Goal: Communication & Community: Share content

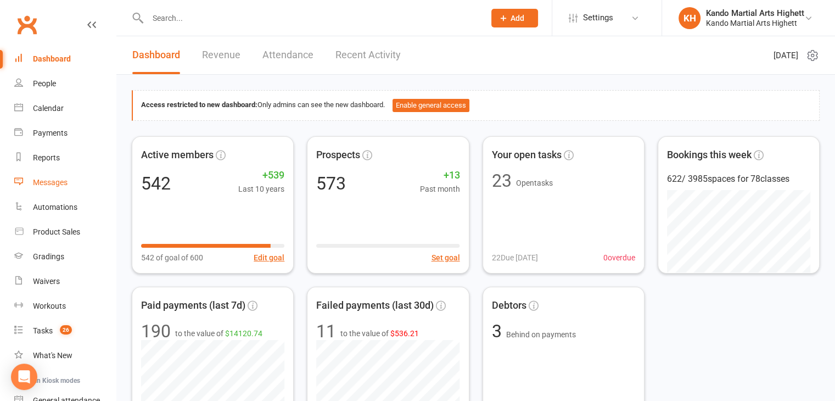
click at [61, 189] on link "Messages" at bounding box center [65, 182] width 102 height 25
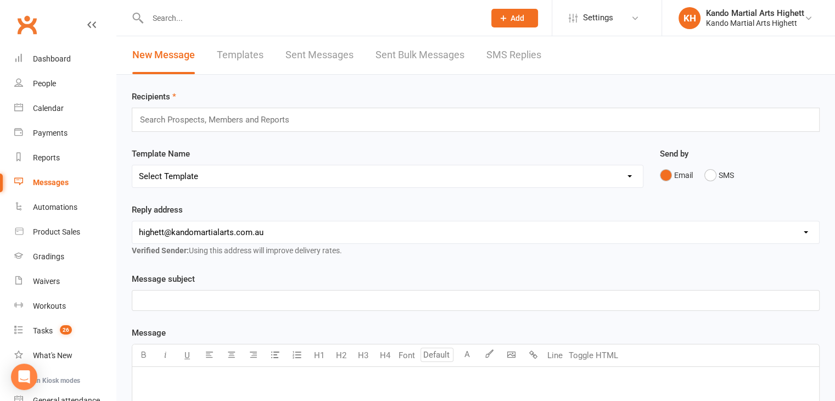
click at [253, 51] on link "Templates" at bounding box center [240, 55] width 47 height 38
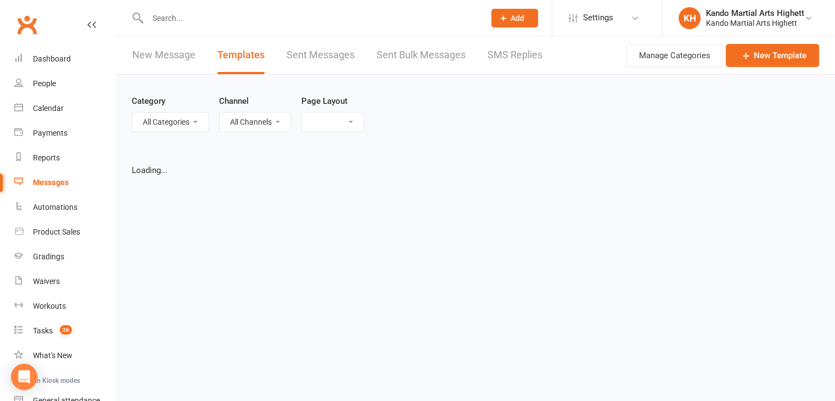
select select "list"
select select "100"
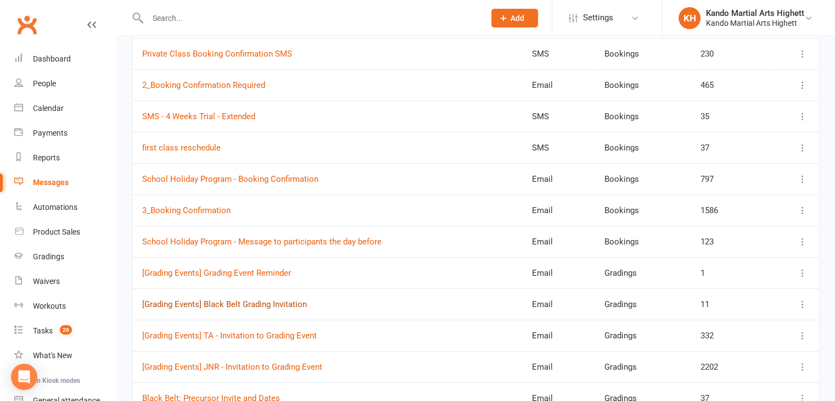
scroll to position [176, 0]
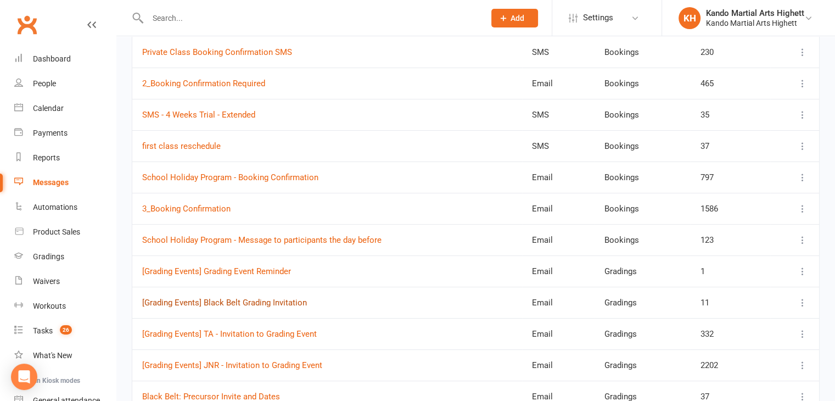
click at [253, 301] on link "[Grading Events] Black Belt Grading Invitation" at bounding box center [224, 302] width 165 height 10
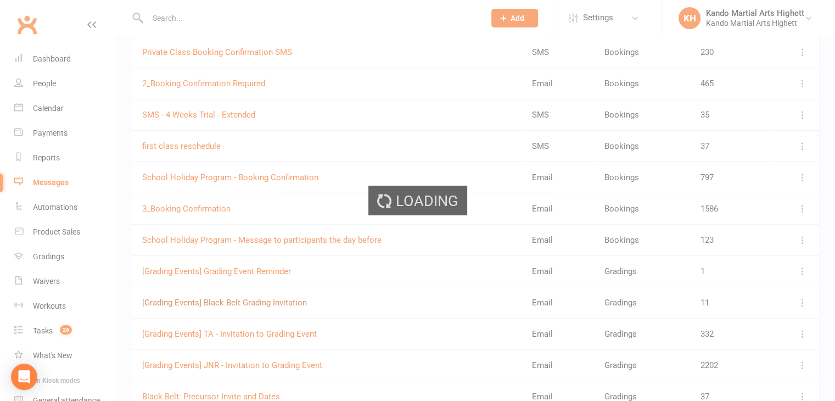
select select "grading_event_template"
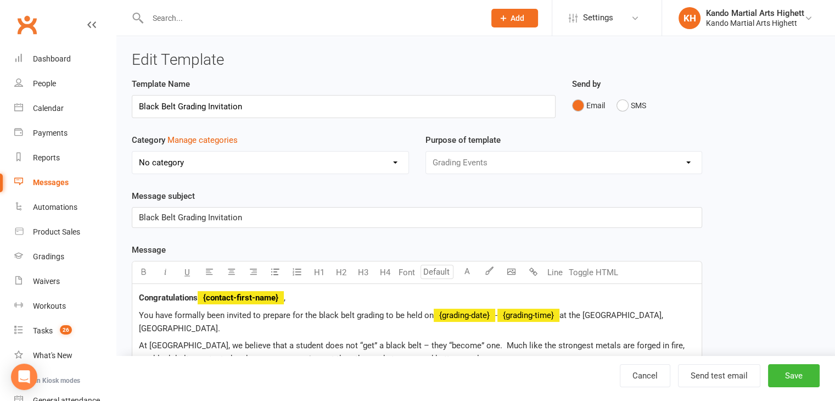
select select "7888"
click at [353, 312] on span "You have formally been invited to prepare for the black belt grading to be held…" at bounding box center [286, 315] width 295 height 10
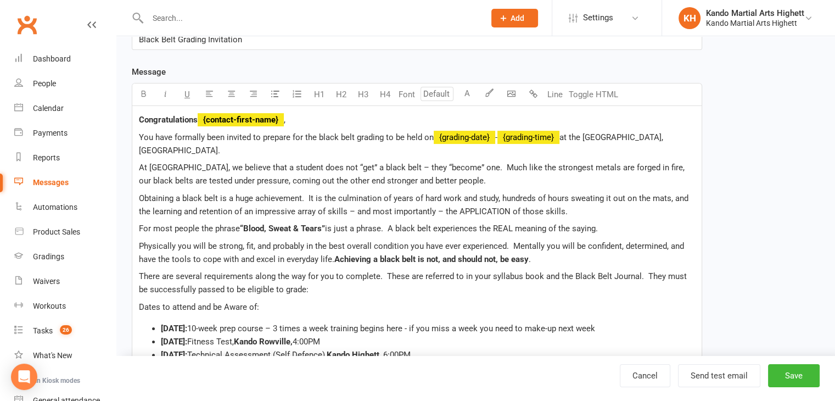
scroll to position [178, 0]
click at [425, 300] on p "Dates to attend and be Aware of:" at bounding box center [417, 306] width 556 height 13
click at [599, 91] on button "Toggle HTML" at bounding box center [593, 94] width 55 height 22
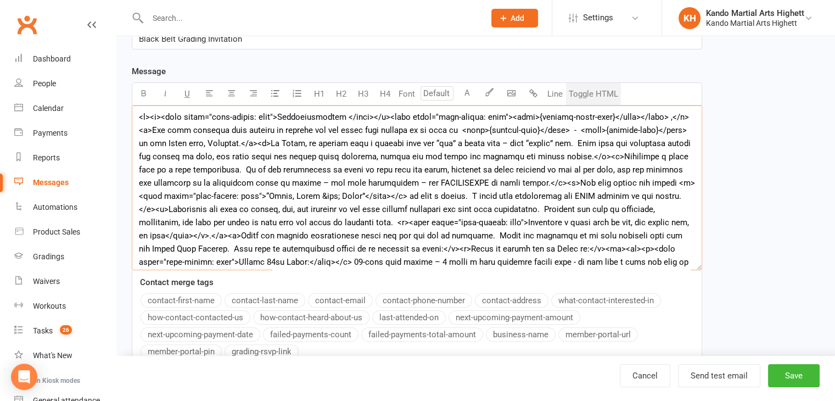
click at [468, 228] on textarea at bounding box center [417, 187] width 570 height 165
type textarea "<l><i><dolo sitam="cons-adipis: elit">Seddoeiusmodtem </inci></u><labo etdol="m…"
click at [372, 209] on textarea at bounding box center [417, 187] width 570 height 165
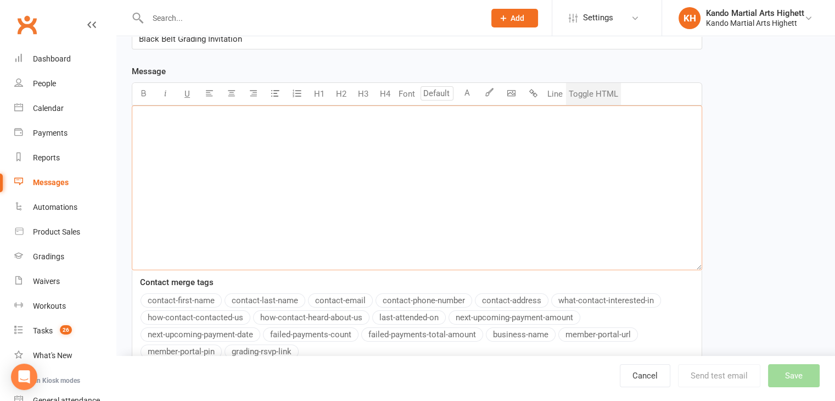
paste textarea "<!DOCTYPE html> <html lang="en"> <head> <meta charset="UTF-8"> <meta name="view…"
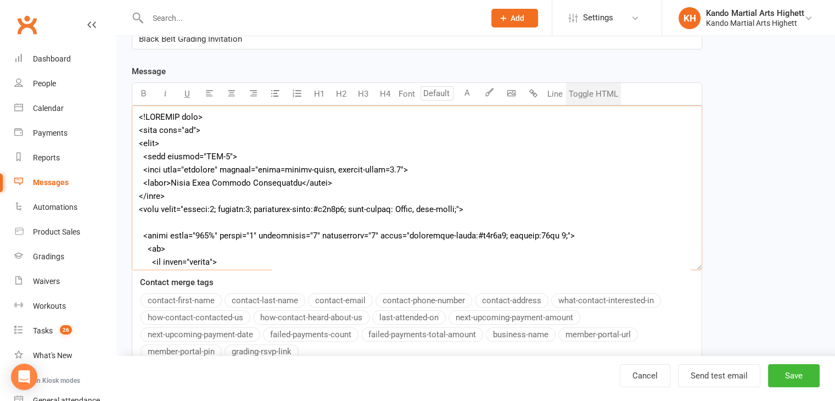
scroll to position [1472, 0]
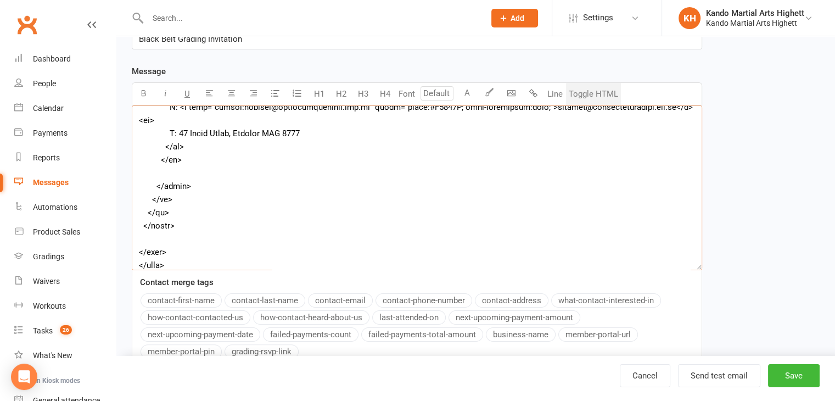
type textarea "<!DOCTYPE html> <html lang="en"> <head> <meta charset="UTF-8"> <meta name="view…"
click at [604, 97] on button "Toggle HTML" at bounding box center [593, 94] width 55 height 22
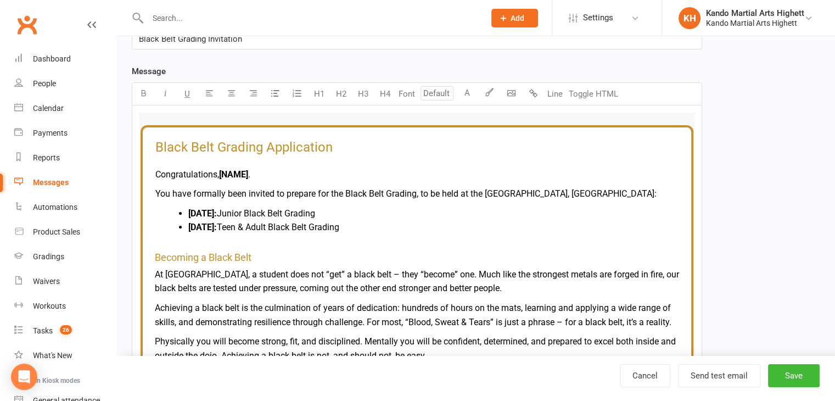
type input "24"
click at [231, 141] on span "Black Belt Grading Application" at bounding box center [243, 146] width 177 height 15
click at [336, 146] on h1 "Black Belt Grading Application" at bounding box center [416, 147] width 523 height 14
click at [250, 169] on span "." at bounding box center [249, 174] width 2 height 10
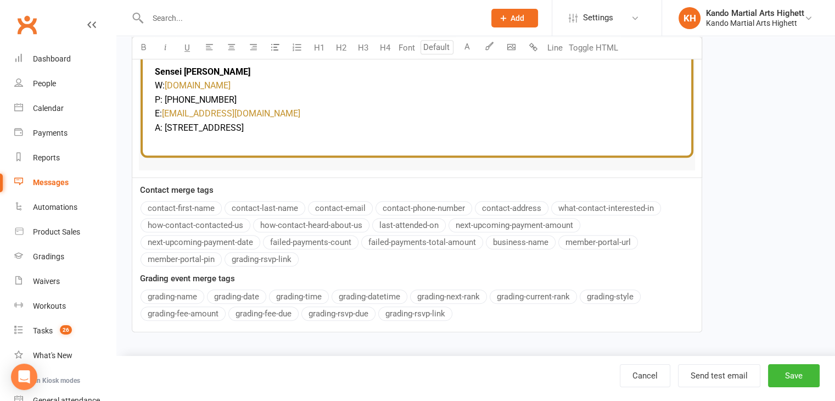
scroll to position [151, 0]
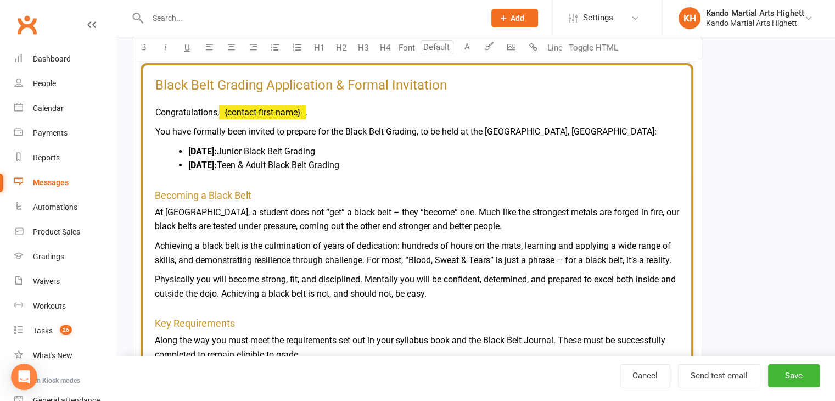
scroll to position [244, 0]
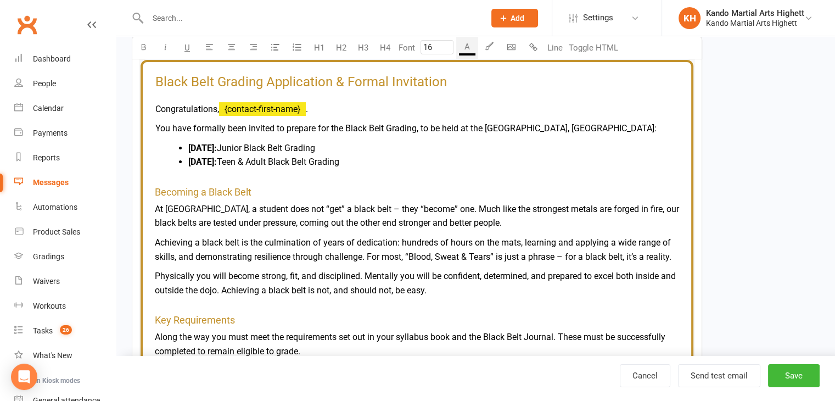
click at [179, 213] on p "At [GEOGRAPHIC_DATA], a student does not “get” a black belt – they “become” one…" at bounding box center [417, 216] width 524 height 28
type input "16"
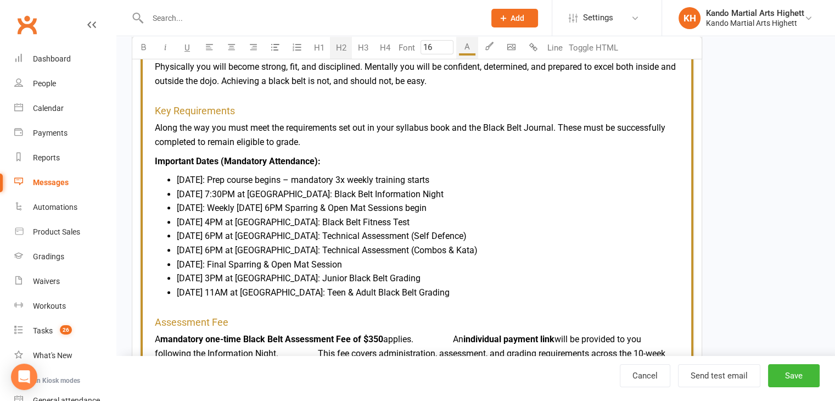
scroll to position [470, 0]
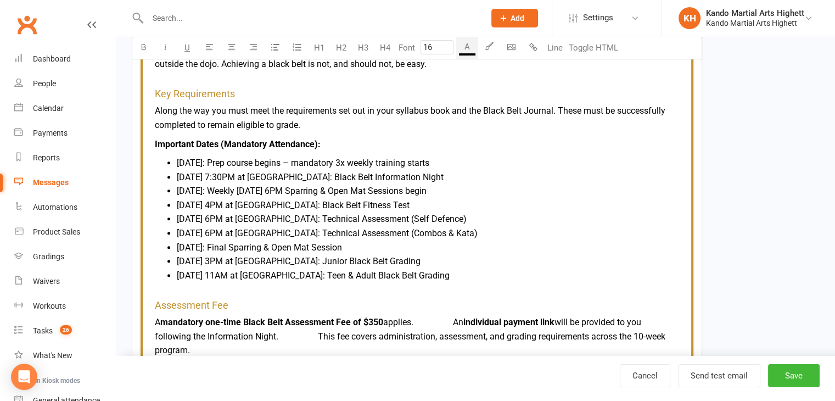
click at [153, 320] on table "Black Belt Grading Application & Formal Invitation Congratulations, ﻿ {contact-…" at bounding box center [416, 205] width 553 height 742
click at [457, 320] on span "applies. An" at bounding box center [423, 322] width 80 height 10
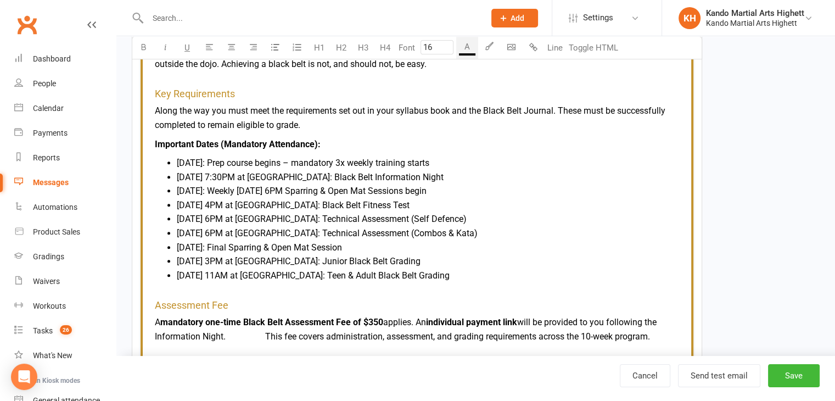
click at [267, 332] on span "will be provided to you following the Information Night. This fee covers admini…" at bounding box center [407, 329] width 504 height 25
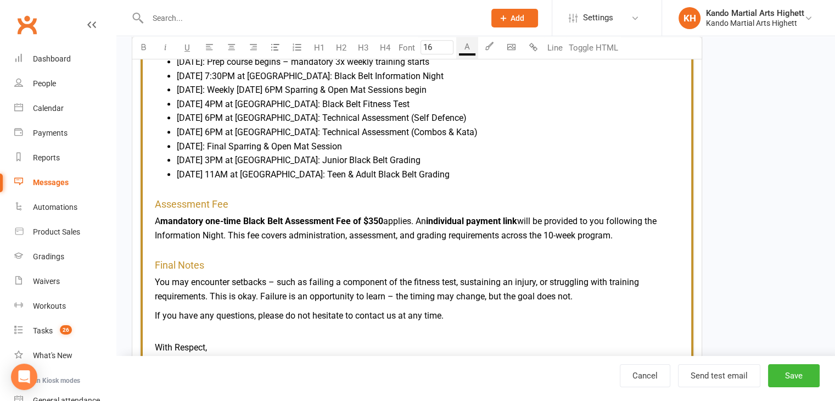
scroll to position [604, 0]
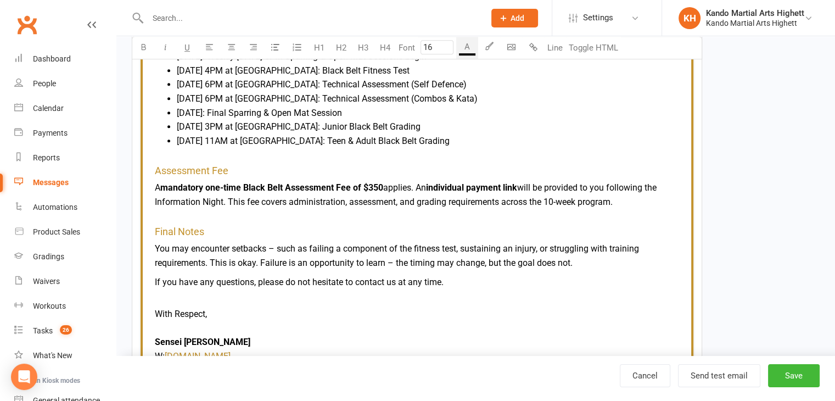
click at [162, 243] on span "You may encounter setbacks – such as failing a component of the fitness test, s…" at bounding box center [398, 255] width 486 height 25
type input "16"
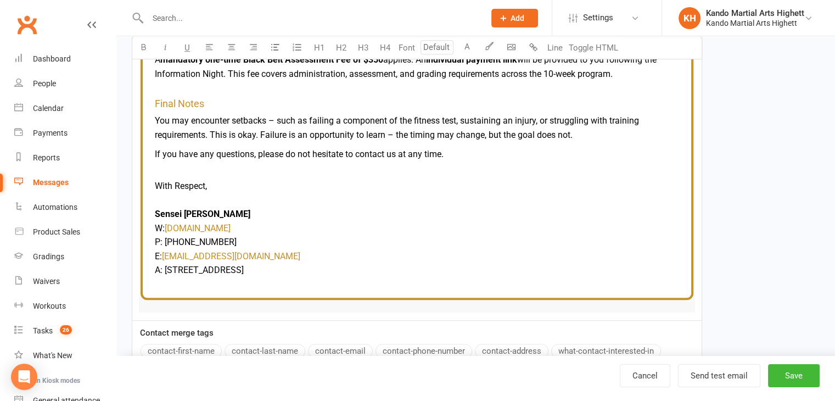
scroll to position [737, 0]
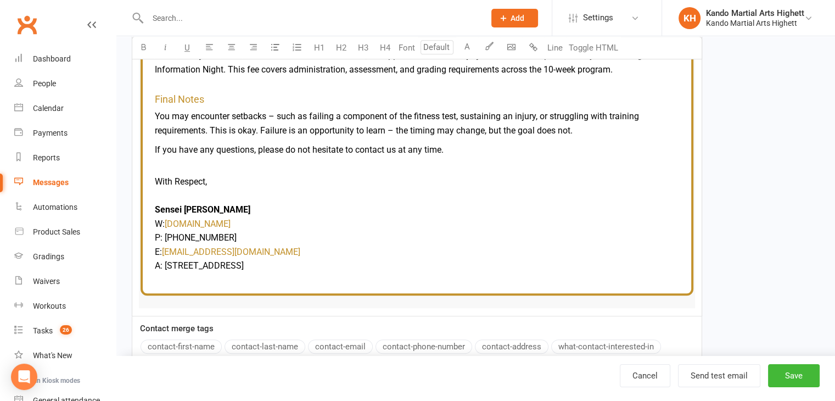
type input "16"
drag, startPoint x: 195, startPoint y: 282, endPoint x: 147, endPoint y: 277, distance: 48.5
type input "16"
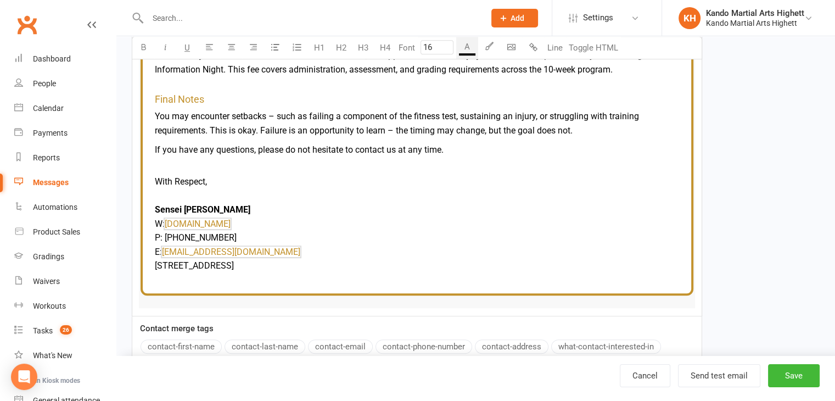
drag, startPoint x: 301, startPoint y: 265, endPoint x: 172, endPoint y: 223, distance: 136.1
click at [172, 223] on td "With Respect, Sensei [PERSON_NAME] W: $ [DOMAIN_NAME] $ P: [PHONE_NUMBER] E: $ …" at bounding box center [417, 223] width 524 height 115
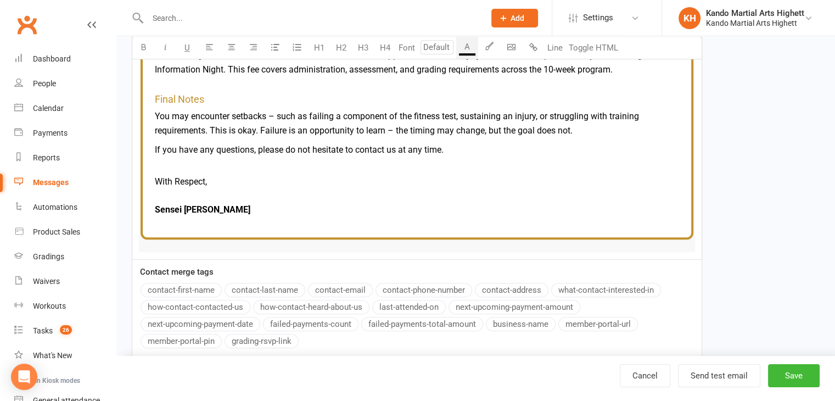
type input "16"
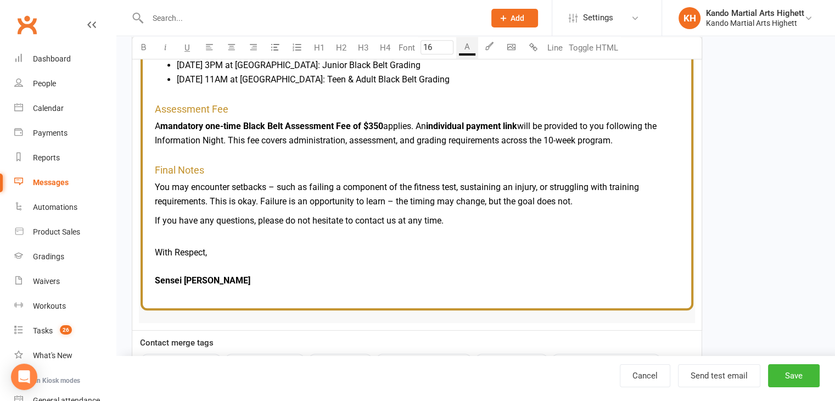
scroll to position [669, 0]
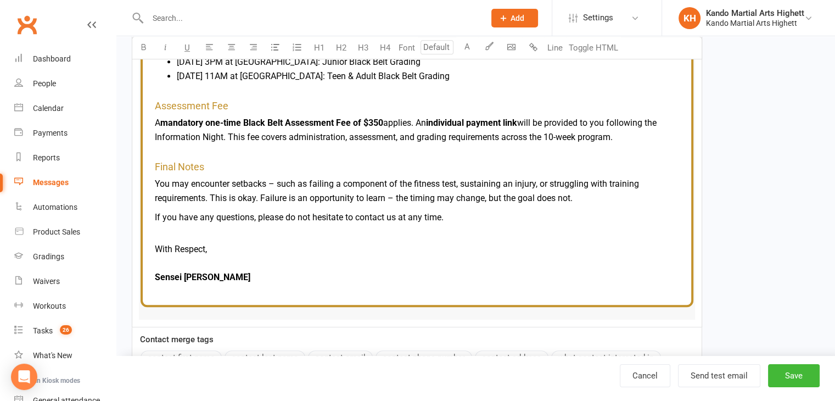
click at [204, 254] on td "With Respect, Sensei [PERSON_NAME]" at bounding box center [417, 263] width 524 height 59
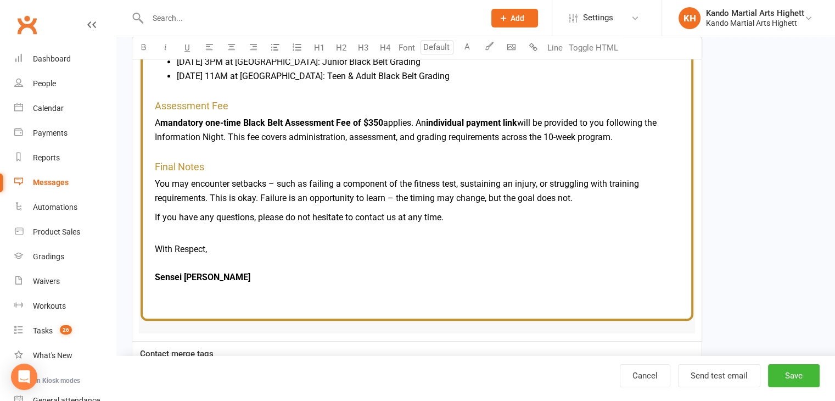
type input "16"
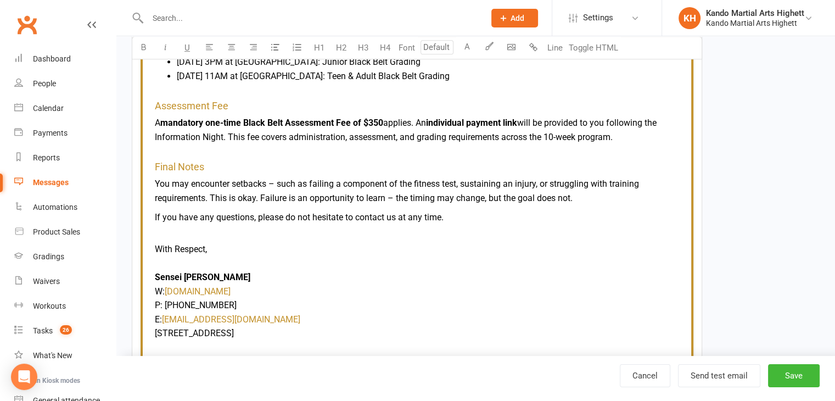
type input "16"
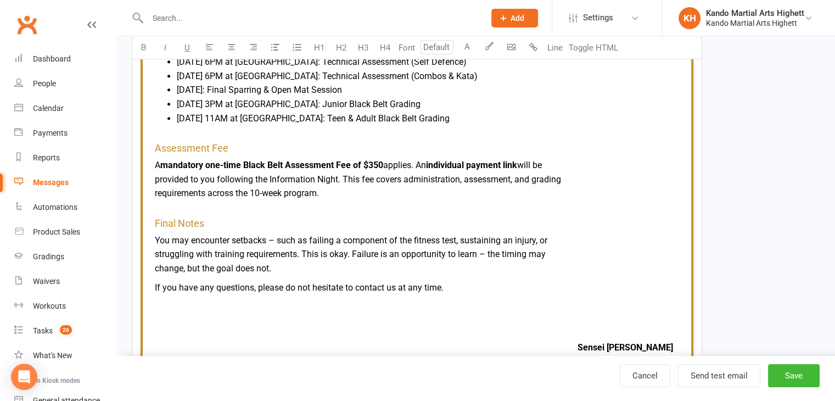
scroll to position [725, 0]
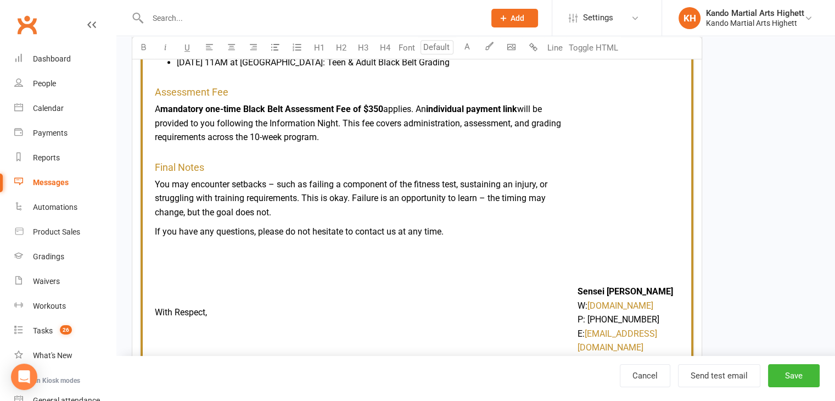
type input "16"
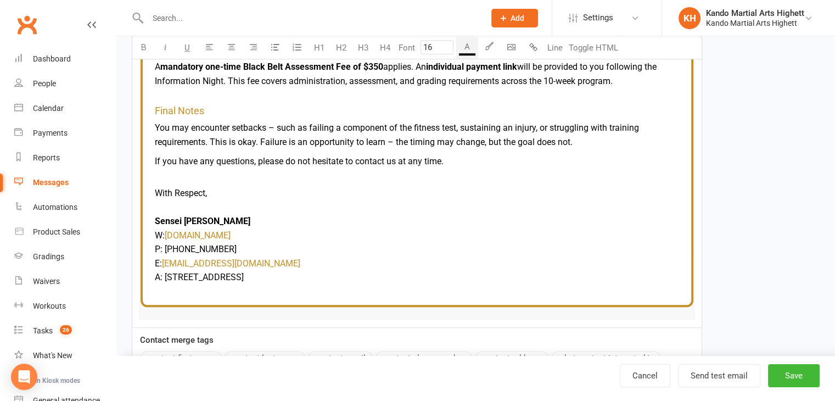
scroll to position [669, 0]
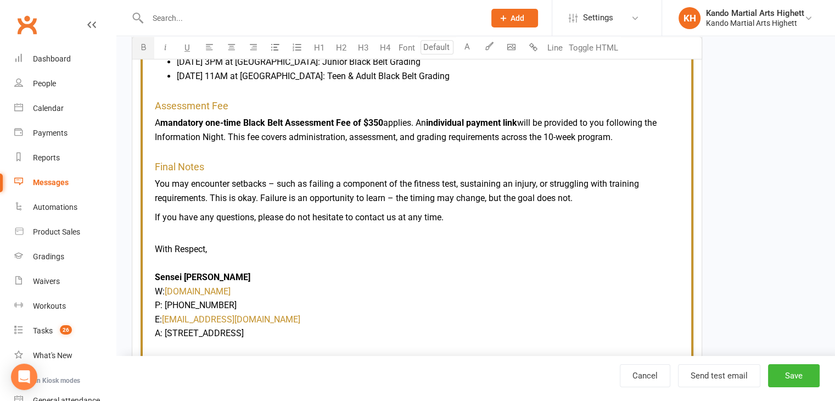
click at [157, 280] on td "With Respect, Sensei [PERSON_NAME] W: $ [DOMAIN_NAME] $ P: [PHONE_NUMBER] E: $ …" at bounding box center [417, 291] width 524 height 115
type input "16"
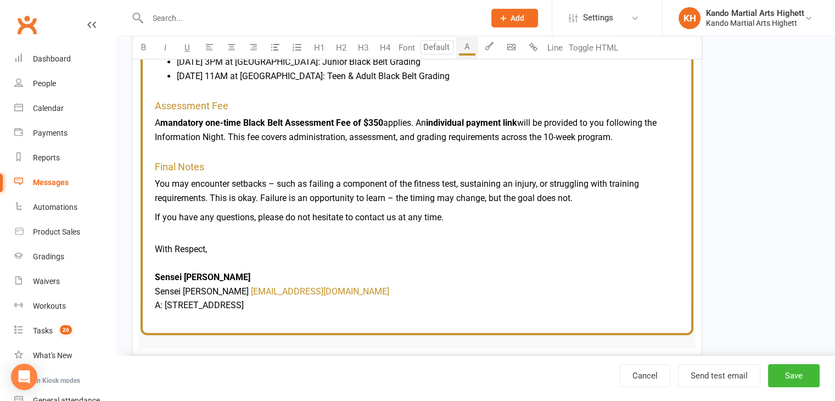
type input "16"
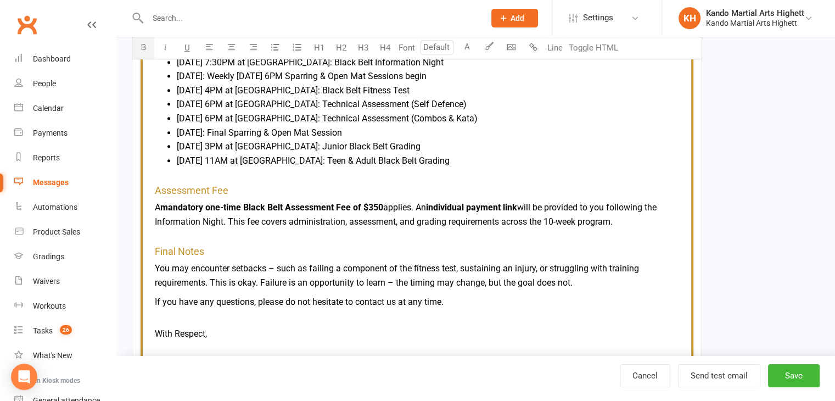
scroll to position [617, 0]
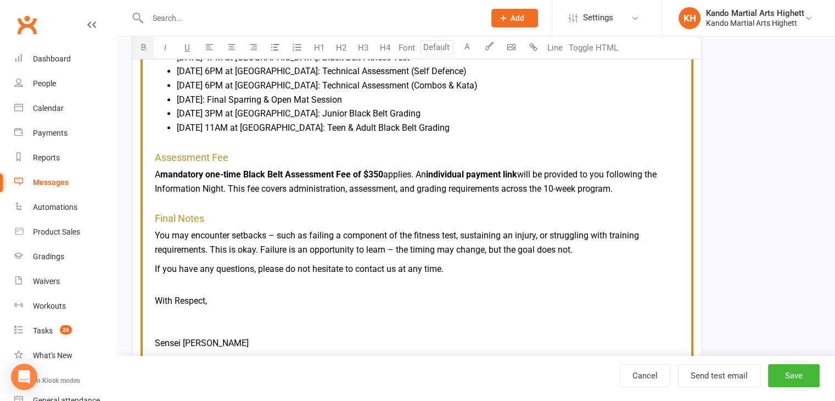
type input "16"
click at [188, 304] on td "With Respect, Sensei [PERSON_NAME] $ ﻿ $ ﻿ $ ﻿ $ ﻿" at bounding box center [417, 321] width 524 height 72
click at [206, 297] on span "With Respect," at bounding box center [181, 300] width 52 height 10
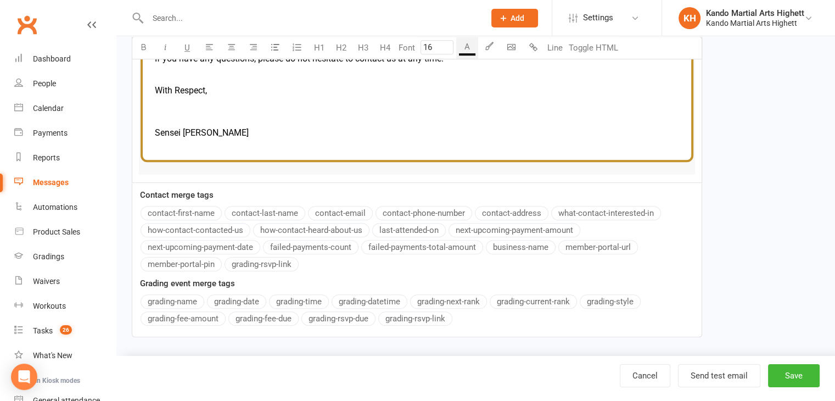
scroll to position [560, 0]
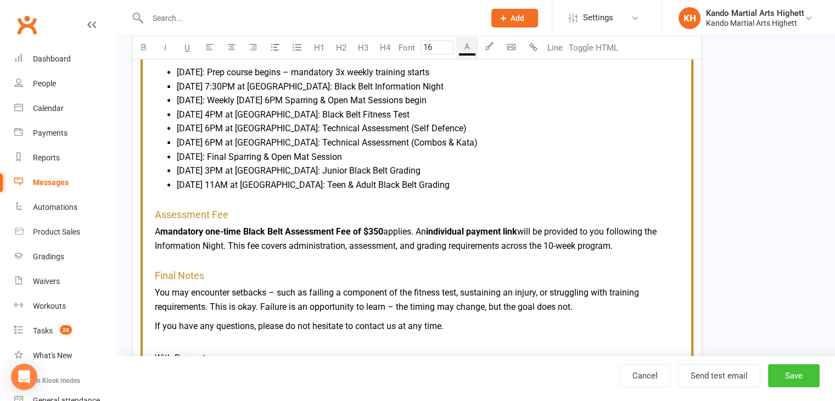
click at [801, 365] on button "Save" at bounding box center [794, 375] width 52 height 23
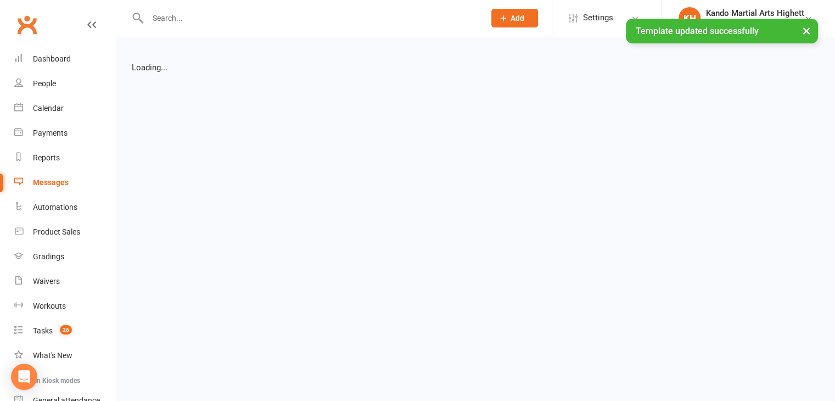
select select "list"
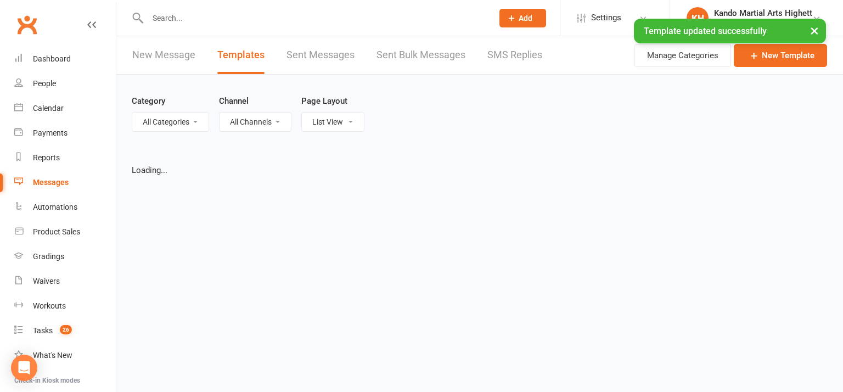
select select "100"
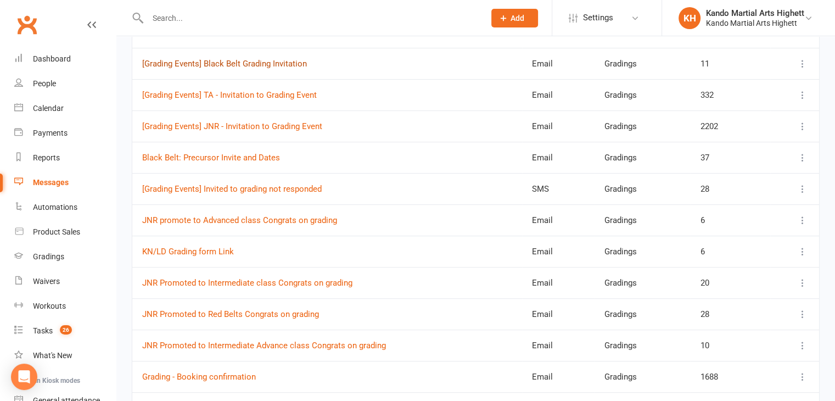
scroll to position [373, 0]
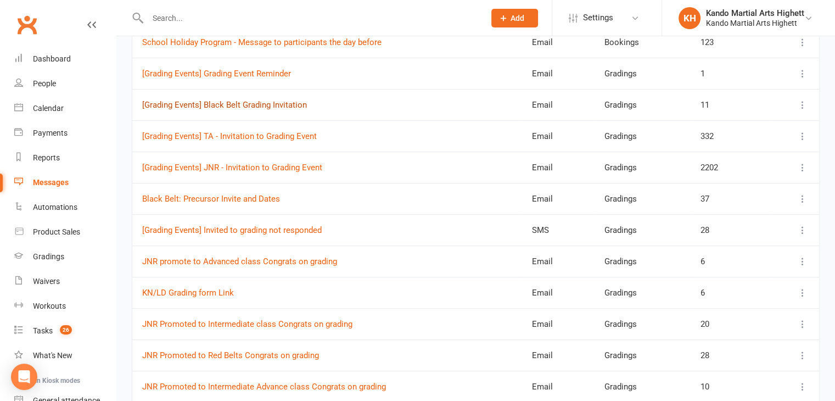
click at [213, 100] on link "[Grading Events] Black Belt Grading Invitation" at bounding box center [224, 105] width 165 height 10
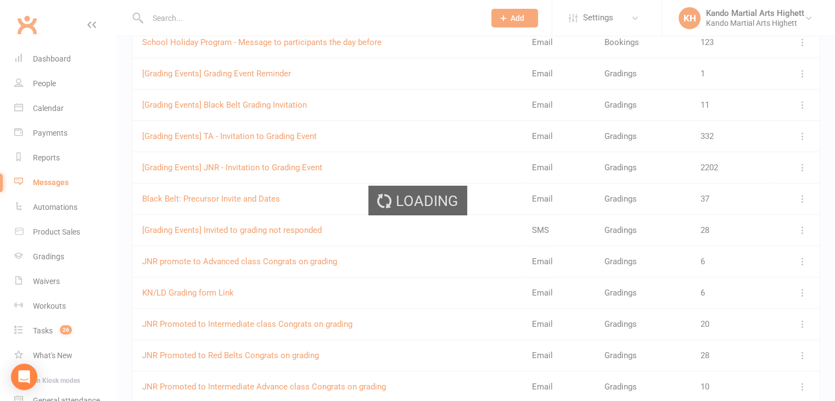
select select "grading_event_template"
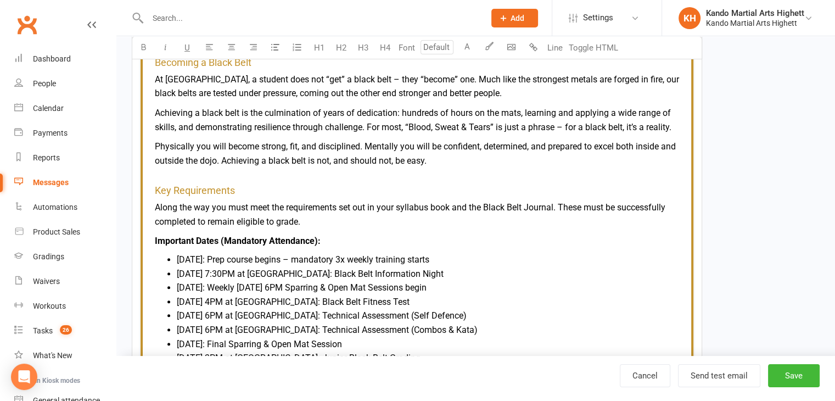
click at [213, 98] on ui-view "Prospect Member Non-attending contact Class / event Appointment Grading event T…" at bounding box center [417, 223] width 835 height 1186
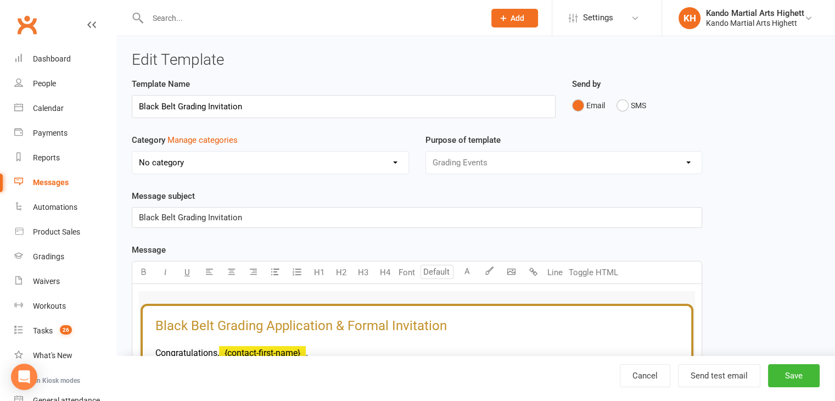
select select "7888"
click at [696, 383] on button "Send test email" at bounding box center [719, 375] width 82 height 23
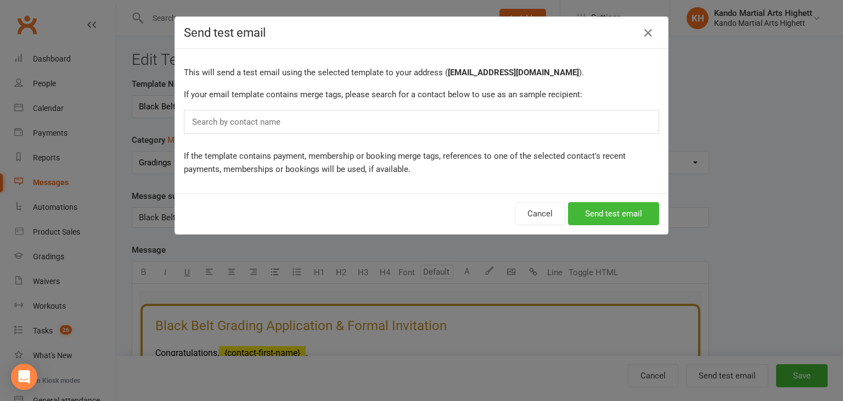
click at [238, 130] on div "Search by contact name" at bounding box center [421, 122] width 475 height 24
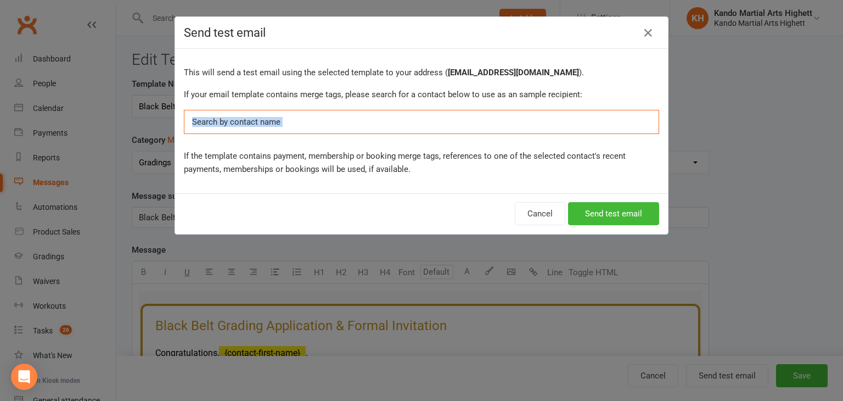
click at [238, 130] on div "Search by contact name" at bounding box center [421, 122] width 475 height 24
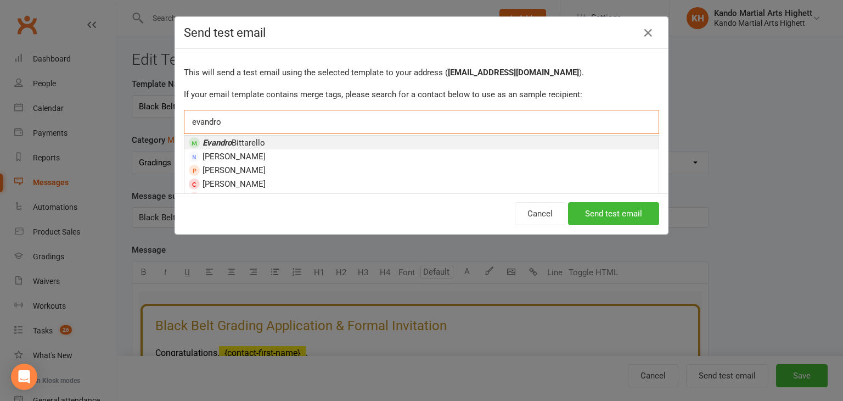
type input "evandro"
click at [248, 139] on span "Evandro Bittarello" at bounding box center [234, 143] width 63 height 10
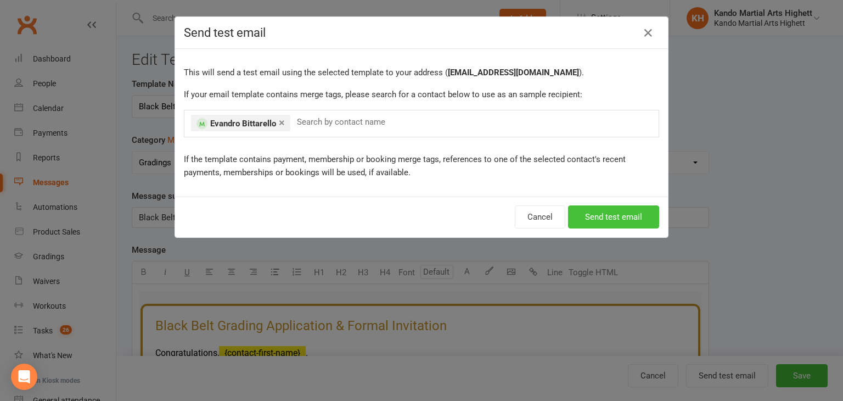
click at [595, 217] on button "Send test email" at bounding box center [613, 216] width 91 height 23
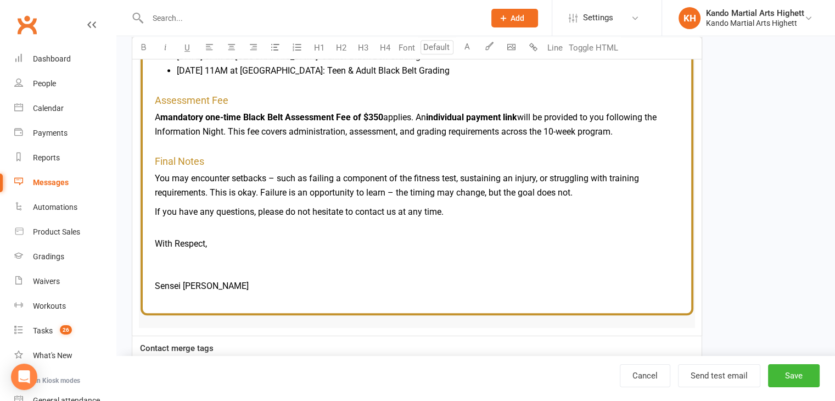
scroll to position [676, 0]
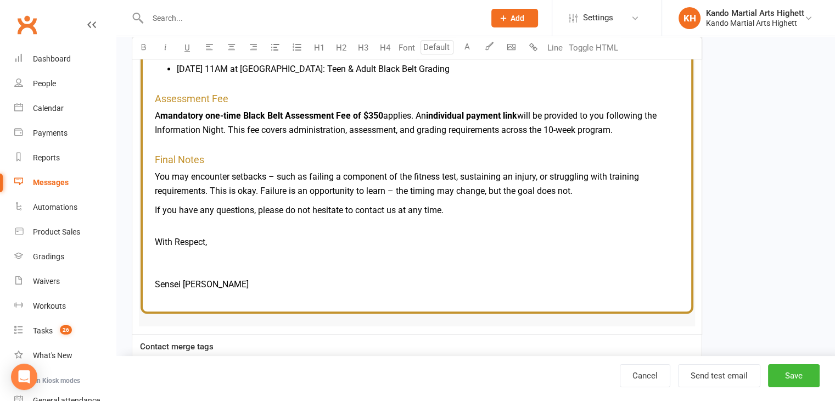
click at [36, 190] on link "Messages" at bounding box center [65, 182] width 102 height 25
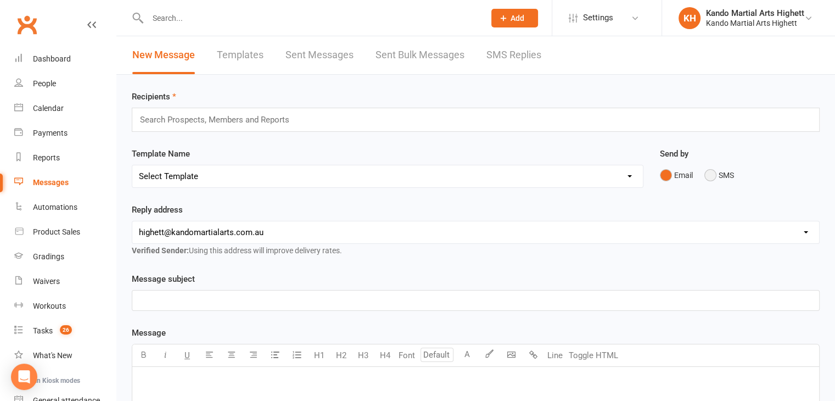
click at [722, 178] on button "SMS" at bounding box center [719, 175] width 30 height 21
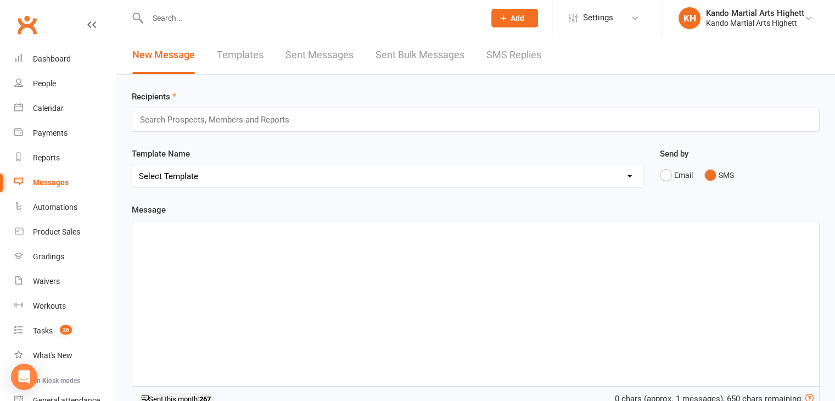
click at [295, 127] on div "Search Prospects, Members and Reports" at bounding box center [476, 120] width 688 height 24
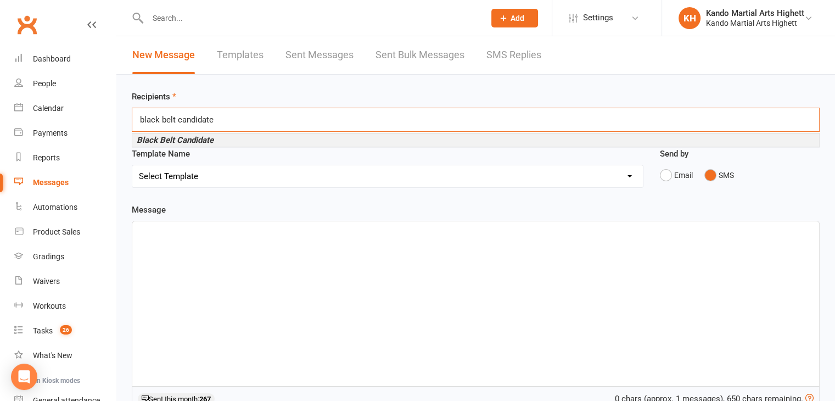
type input "black belt candidate"
click at [202, 136] on em "Black Belt Candidate" at bounding box center [175, 140] width 77 height 10
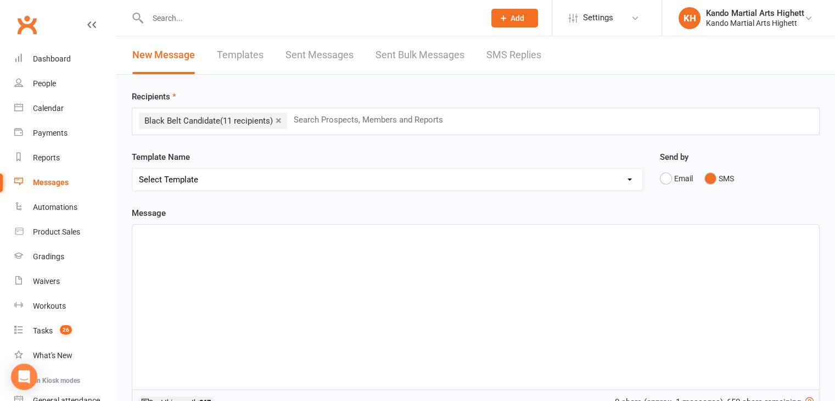
click at [549, 273] on div "﻿" at bounding box center [475, 306] width 687 height 165
click at [166, 239] on p "Hello CAndidates! We will see you tonight at [GEOGRAPHIC_DATA], 7:30PM" at bounding box center [475, 234] width 673 height 13
click at [170, 238] on span "Hello CAndidates! We will see you tonight at [GEOGRAPHIC_DATA], 7:30PM" at bounding box center [277, 234] width 276 height 10
click at [412, 230] on p "Hello Candidates! We will see you tonight at [GEOGRAPHIC_DATA], 7:30PM" at bounding box center [475, 234] width 673 height 13
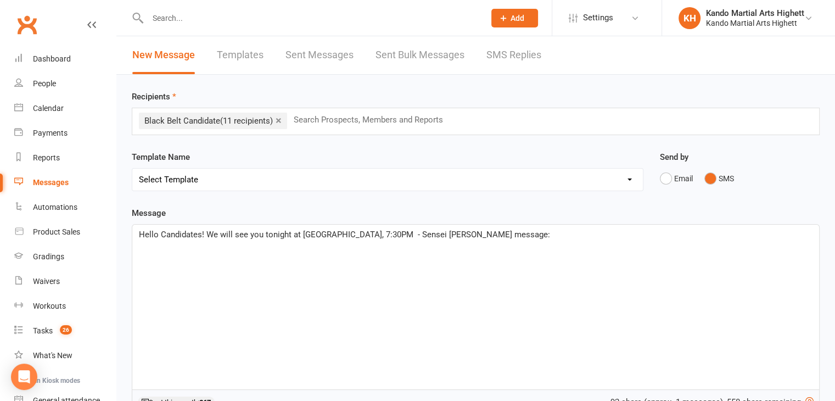
click at [331, 233] on span "Hello Candidates! We will see you tonight at [GEOGRAPHIC_DATA], 7:30PM - Sensei…" at bounding box center [344, 234] width 411 height 10
click at [531, 238] on p "Hello Candidates! We will see you tonight at [GEOGRAPHIC_DATA], 7:30PM - Sensei…" at bounding box center [475, 234] width 673 height 13
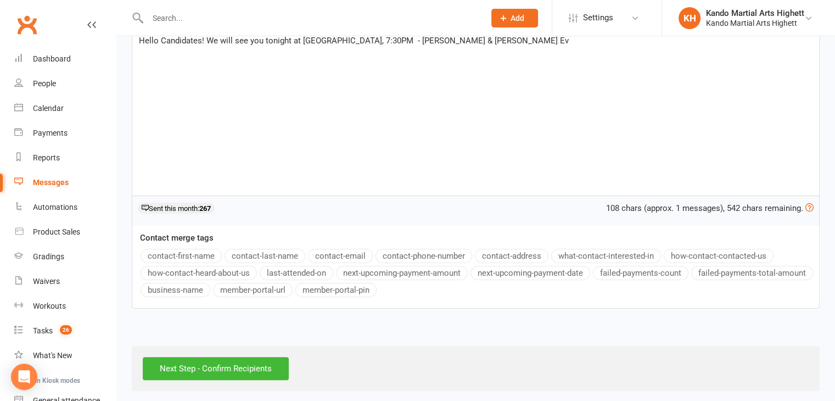
scroll to position [198, 0]
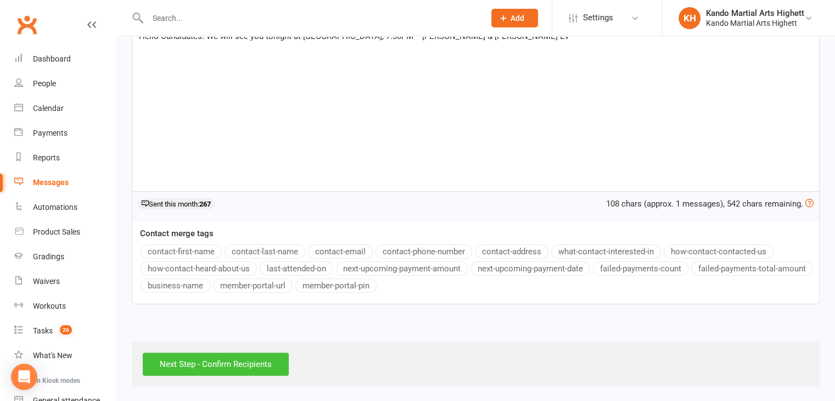
click at [211, 367] on input "Next Step - Confirm Recipients" at bounding box center [216, 363] width 146 height 23
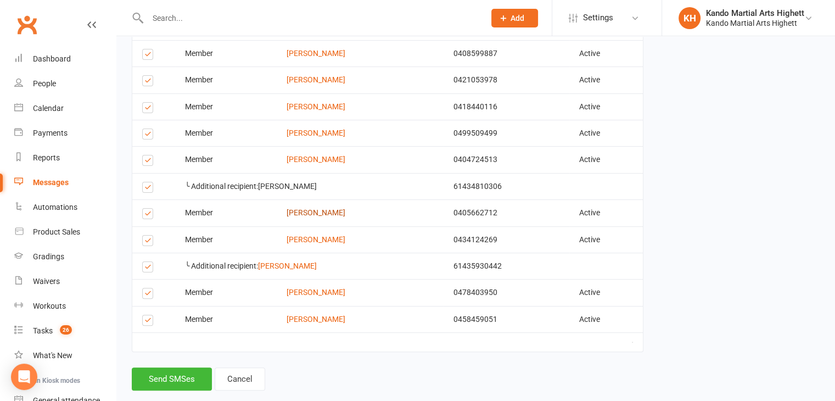
scroll to position [241, 0]
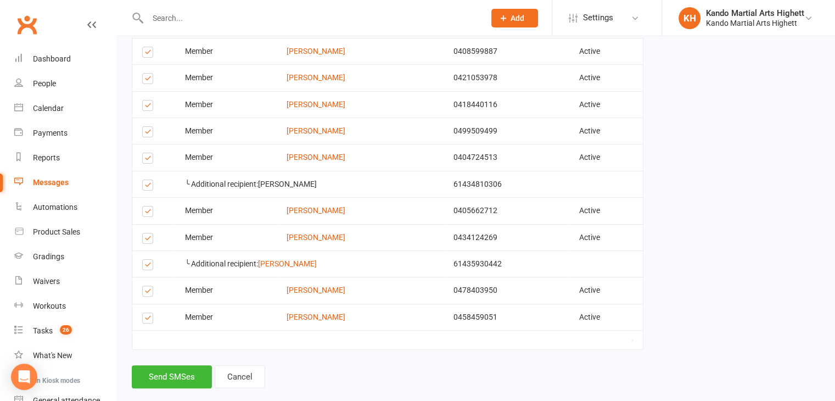
click at [143, 293] on label at bounding box center [149, 293] width 15 height 0
click at [143, 286] on input "checkbox" at bounding box center [145, 286] width 7 height 0
click at [160, 378] on button "Send SMSes" at bounding box center [172, 376] width 80 height 23
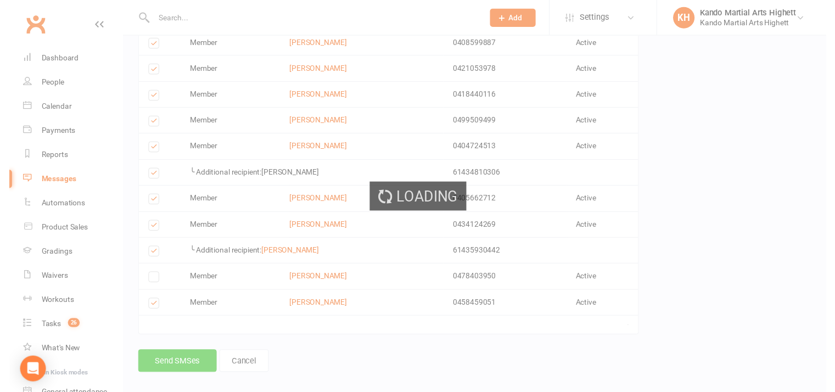
scroll to position [233, 0]
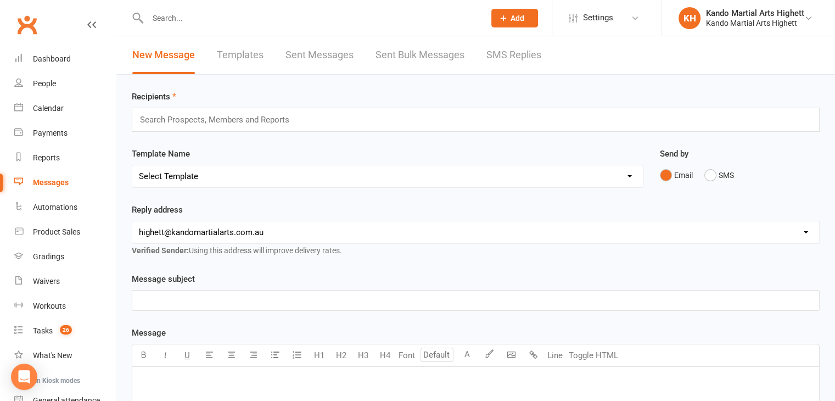
click at [402, 58] on link "Sent Bulk Messages" at bounding box center [419, 55] width 89 height 38
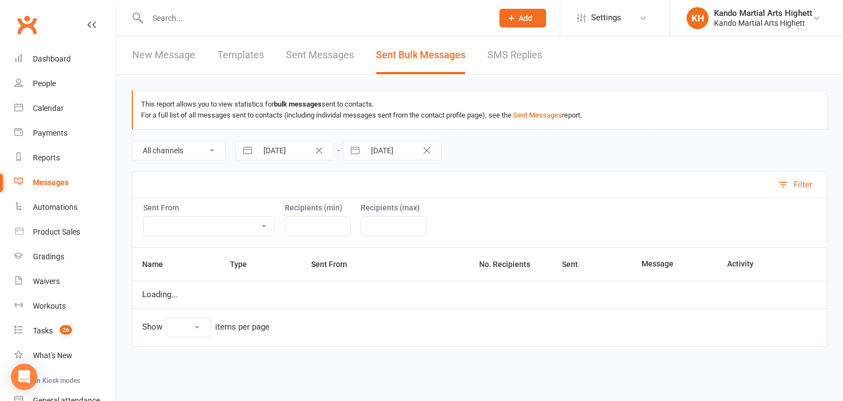
select select "100"
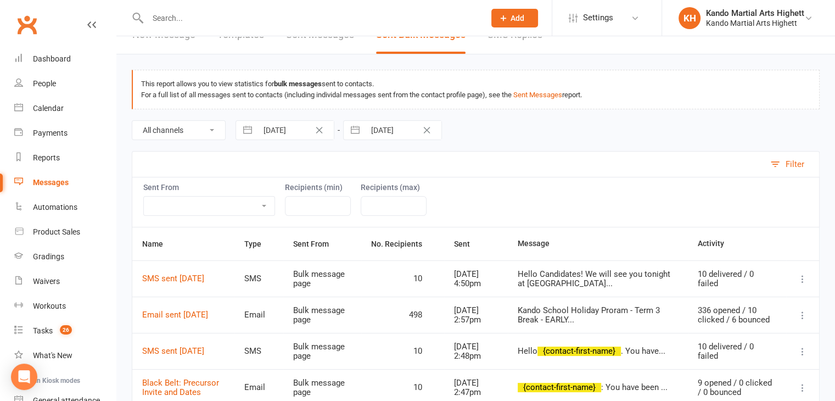
scroll to position [22, 0]
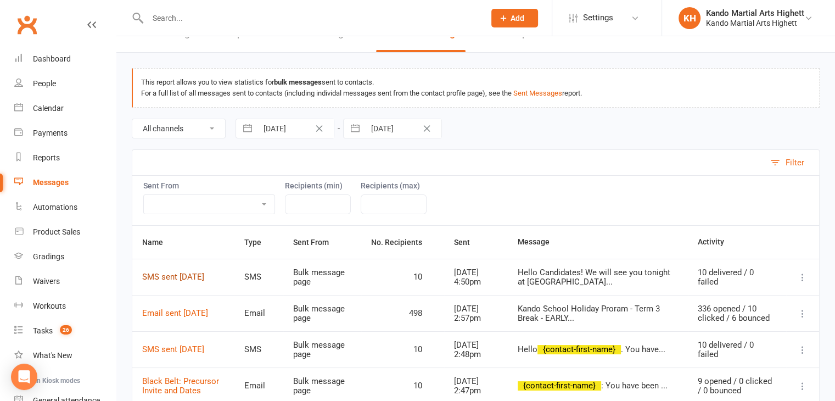
click at [160, 279] on link "SMS sent [DATE]" at bounding box center [173, 277] width 62 height 10
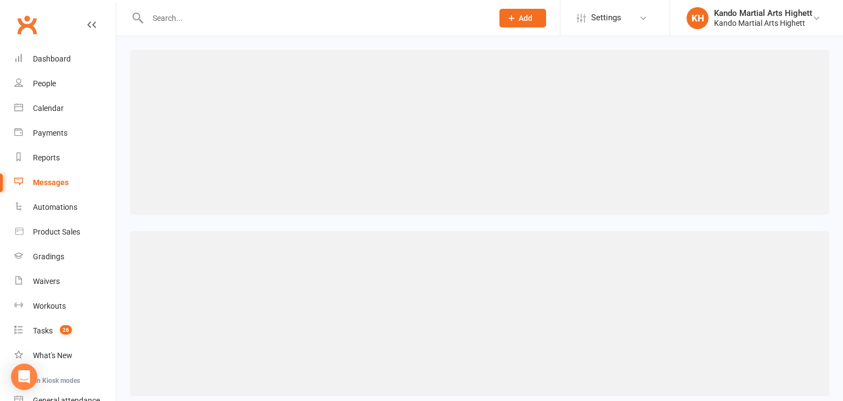
select select "100"
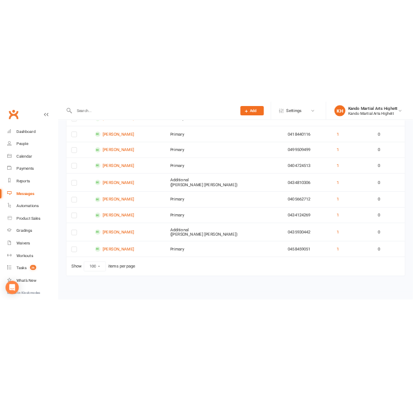
scroll to position [282, 0]
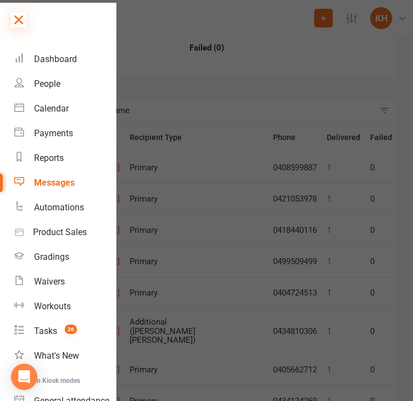
click at [13, 16] on icon at bounding box center [18, 19] width 15 height 15
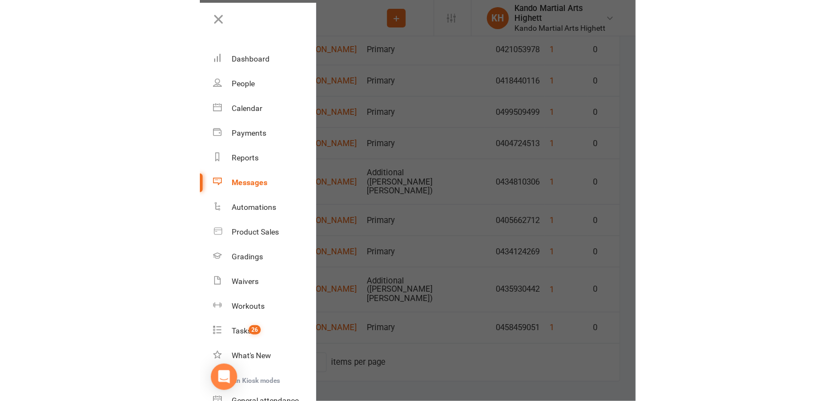
scroll to position [279, 0]
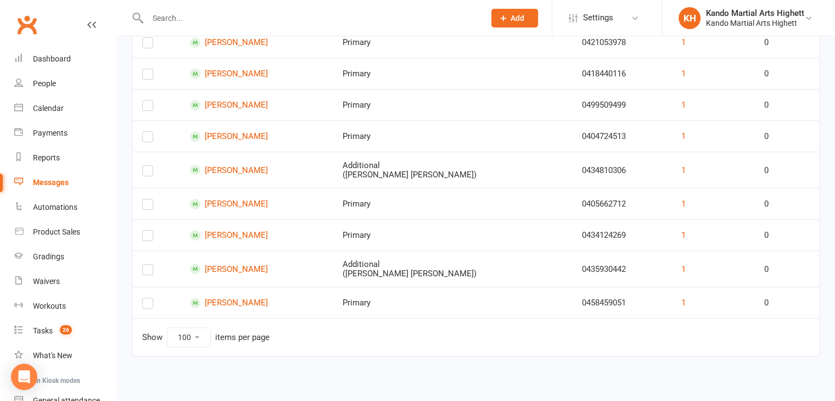
click at [120, 125] on div "SMS Sent 14 minutes ago 10 Sent 100% Delivered ( 10 ) 0% Failed (0) Filter Deli…" at bounding box center [475, 91] width 718 height 592
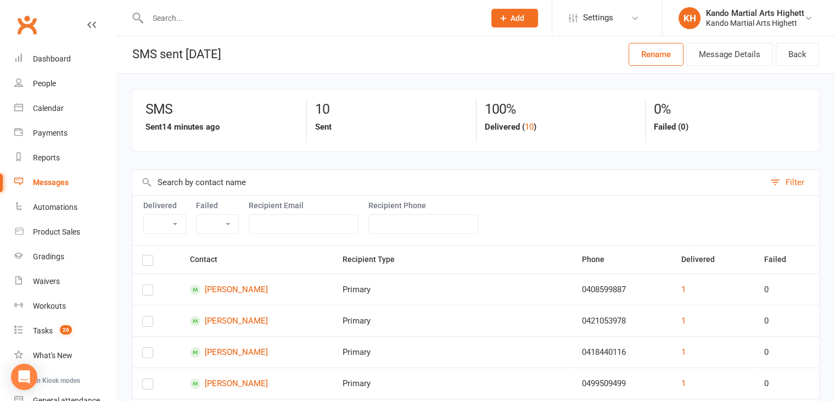
scroll to position [0, 0]
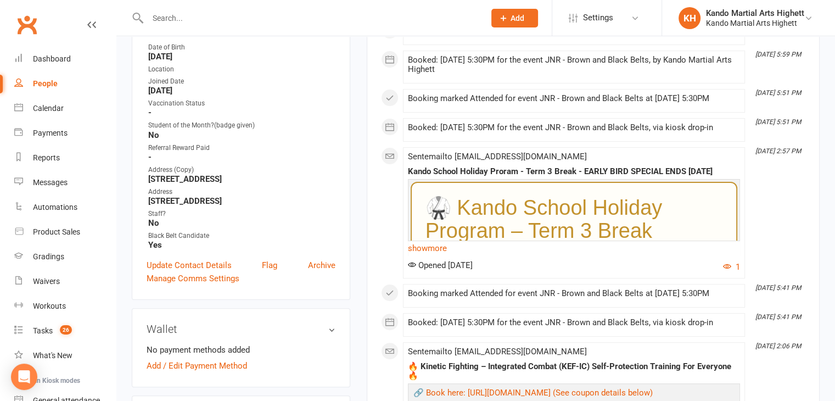
scroll to position [220, 0]
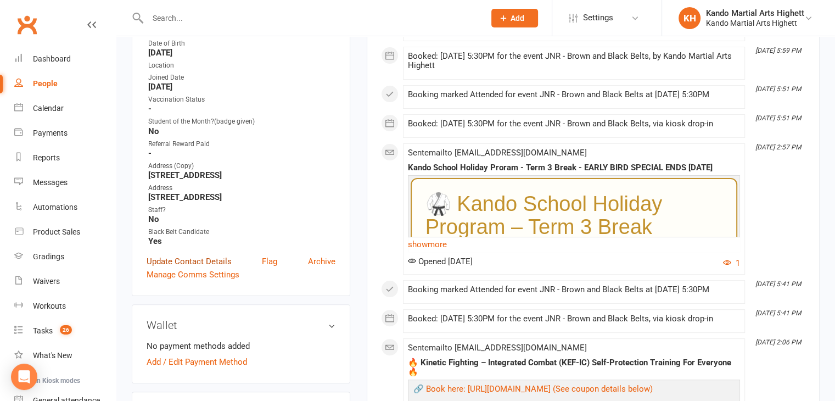
click at [177, 257] on link "Update Contact Details" at bounding box center [189, 261] width 85 height 13
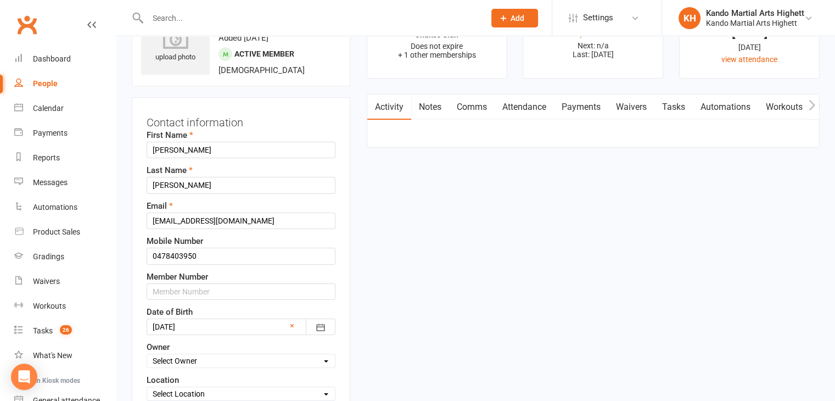
scroll to position [52, 0]
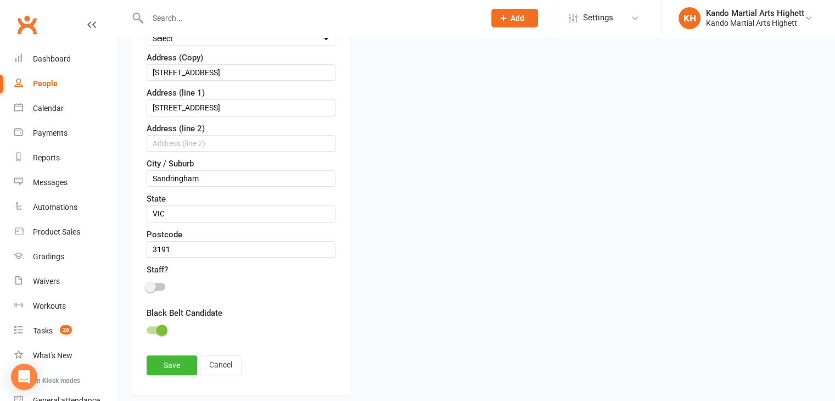
scroll to position [557, 0]
click at [158, 327] on label at bounding box center [156, 328] width 19 height 8
click at [158, 327] on span at bounding box center [161, 328] width 11 height 11
click at [147, 327] on input "checkbox" at bounding box center [147, 327] width 0 height 0
click at [164, 357] on link "Save" at bounding box center [172, 363] width 50 height 20
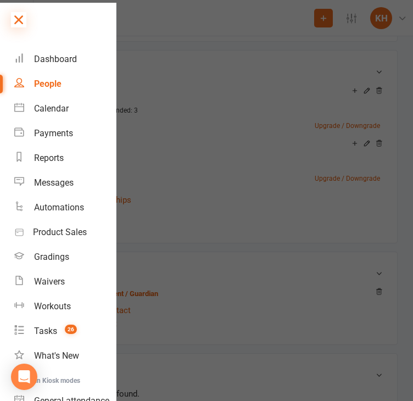
click at [25, 19] on icon at bounding box center [18, 19] width 15 height 15
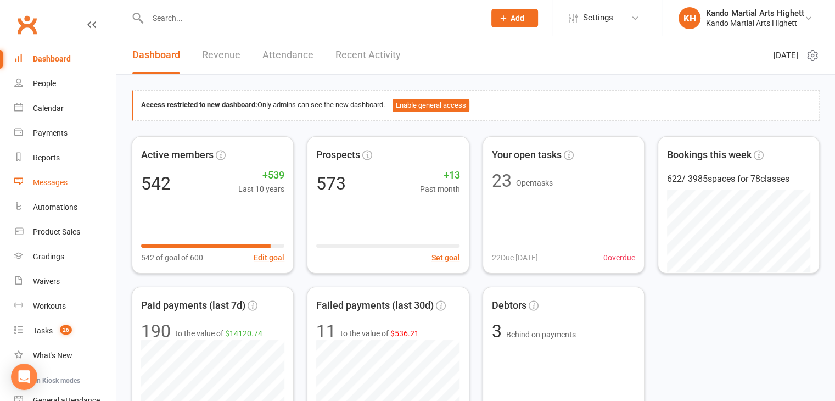
click at [50, 183] on div "Messages" at bounding box center [50, 182] width 35 height 9
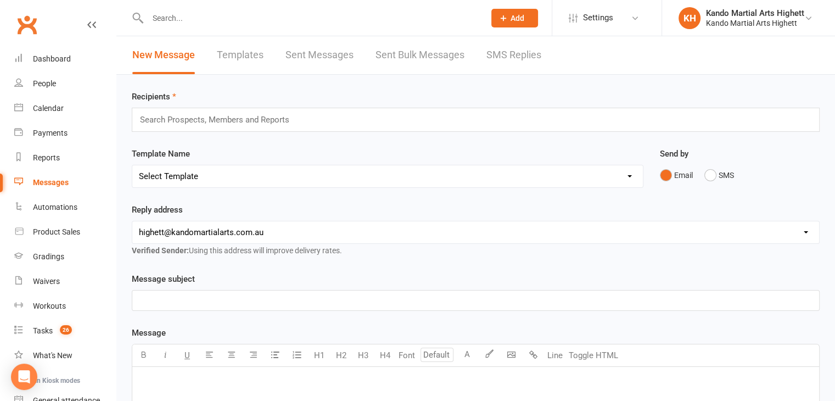
click at [234, 60] on link "Templates" at bounding box center [240, 55] width 47 height 38
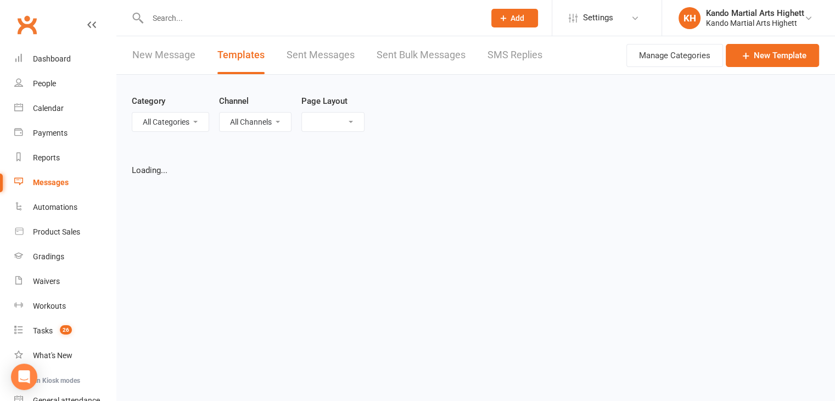
select select "list"
select select "100"
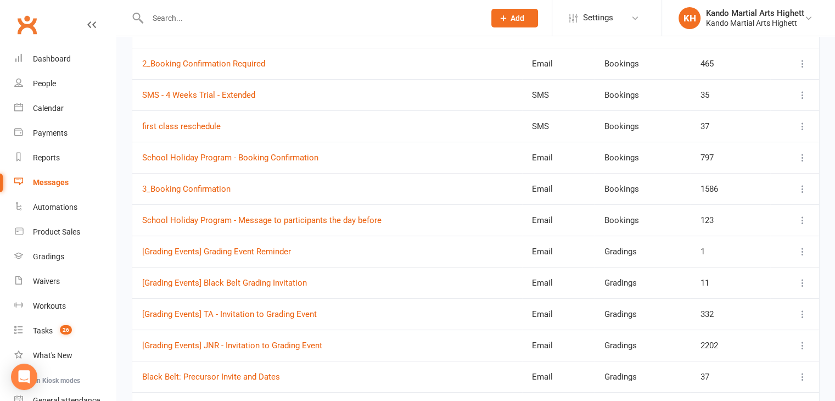
scroll to position [198, 0]
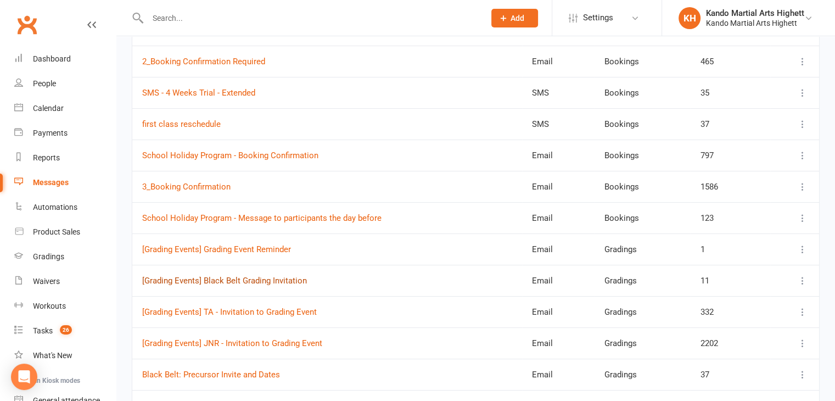
click at [237, 279] on link "[Grading Events] Black Belt Grading Invitation" at bounding box center [224, 281] width 165 height 10
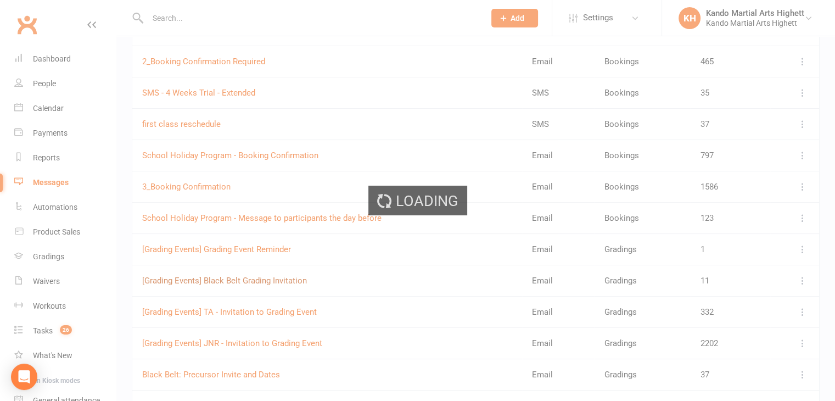
select select "grading_event_template"
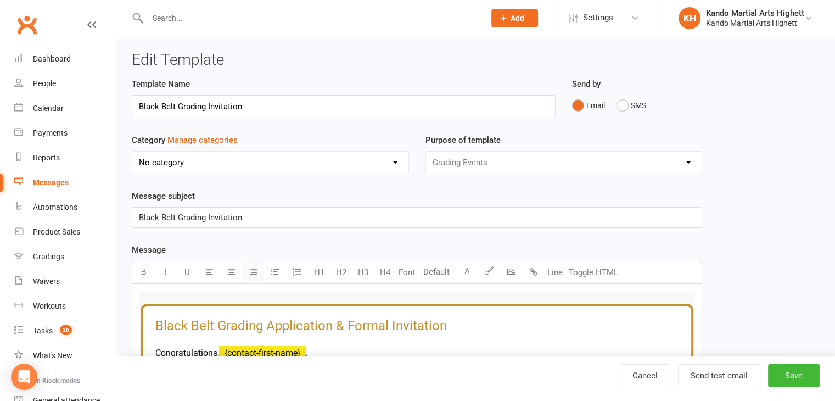
select select "7888"
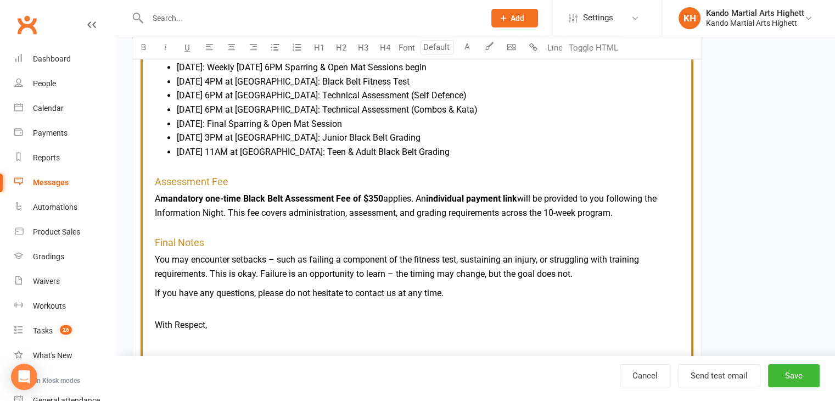
scroll to position [595, 0]
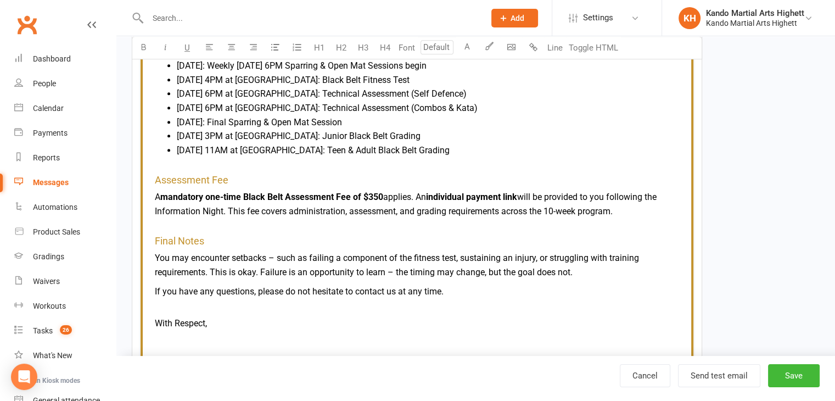
type input "16"
drag, startPoint x: 635, startPoint y: 209, endPoint x: 419, endPoint y: 199, distance: 215.9
click at [419, 199] on p "A mandatory one-time Black Belt Assessment Fee of $350 applies. An individual p…" at bounding box center [417, 204] width 524 height 28
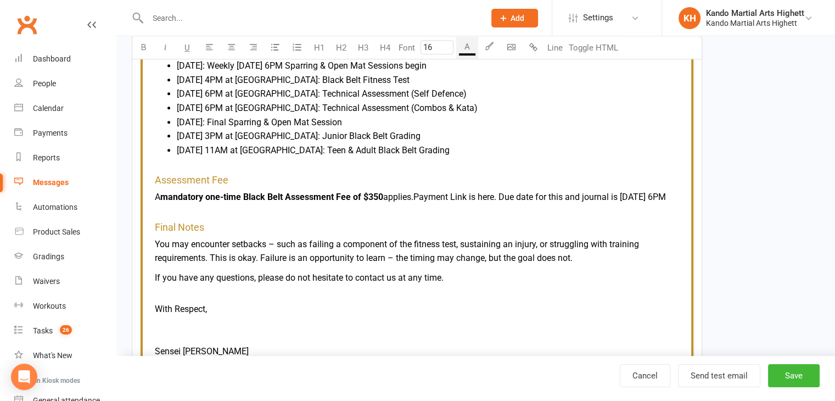
click at [502, 212] on td "Assessment Fee A mandatory one-time Black Belt Assessment Fee of $350 applies. …" at bounding box center [417, 189] width 524 height 46
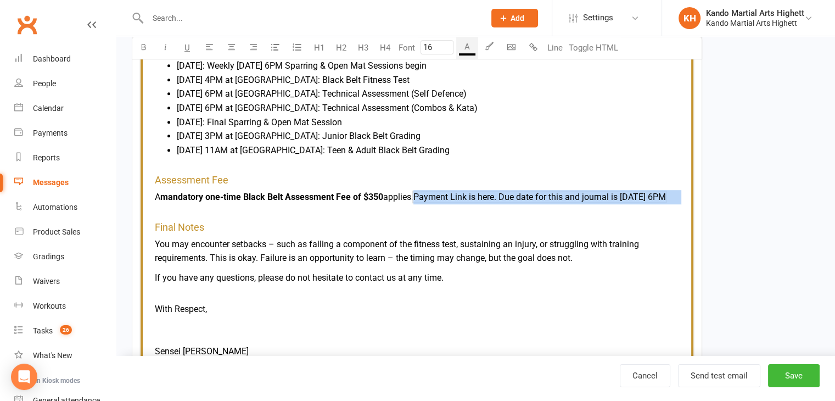
drag, startPoint x: 502, startPoint y: 218, endPoint x: 421, endPoint y: 192, distance: 85.2
click at [421, 192] on td "Assessment Fee A mandatory one-time Black Belt Assessment Fee of $350 applies. …" at bounding box center [417, 189] width 524 height 46
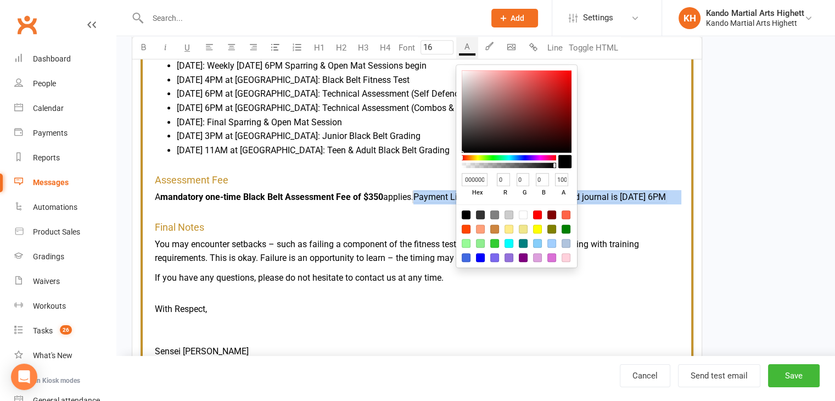
click at [464, 48] on button "A" at bounding box center [467, 48] width 22 height 22
click at [536, 211] on div at bounding box center [537, 214] width 9 height 9
type input "FF0000"
type input "255"
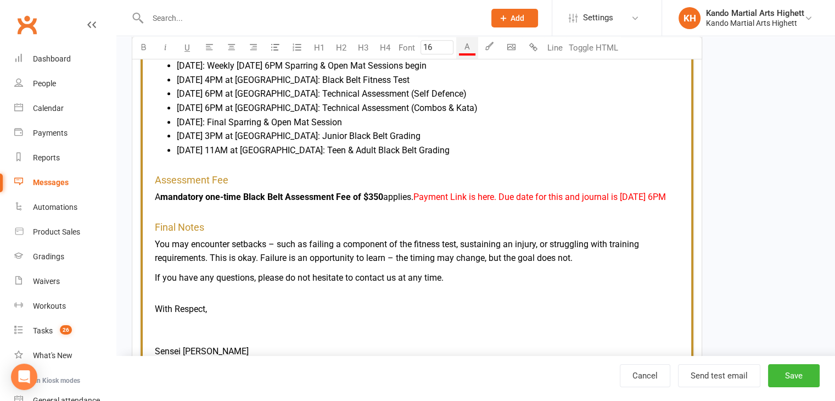
click at [389, 204] on p "A mandatory one-time Black Belt Assessment Fee of $350 applies. $ Payment Link …" at bounding box center [417, 197] width 524 height 14
click at [786, 375] on button "Save" at bounding box center [794, 375] width 52 height 23
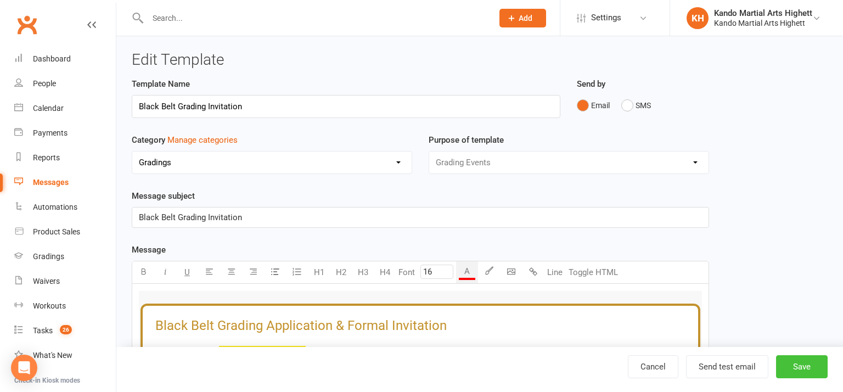
select select "100"
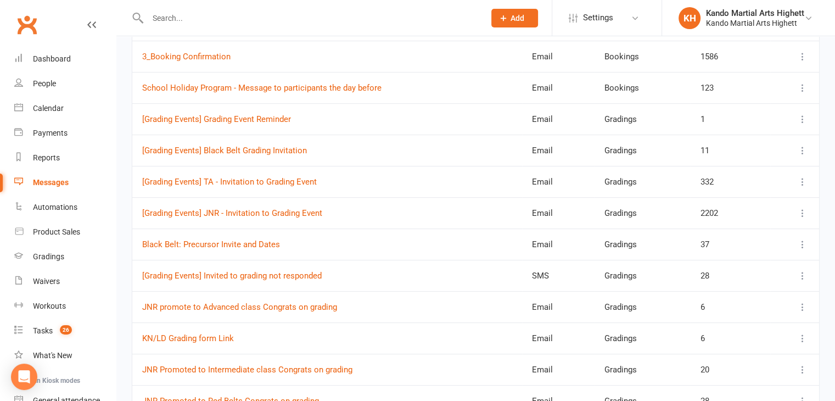
scroll to position [329, 0]
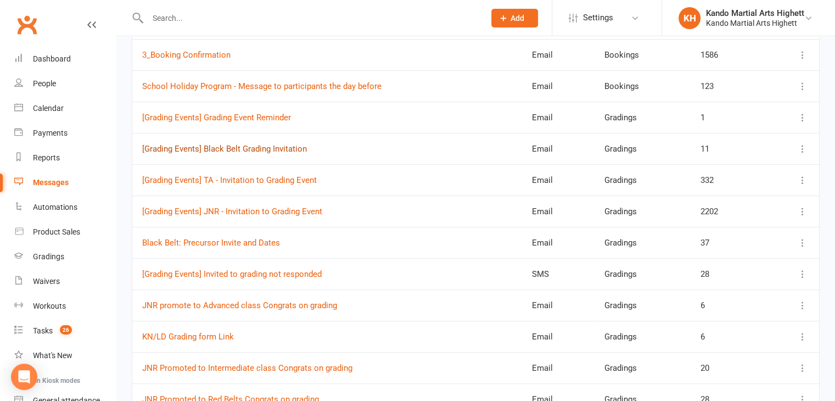
click at [237, 148] on link "[Grading Events] Black Belt Grading Invitation" at bounding box center [224, 149] width 165 height 10
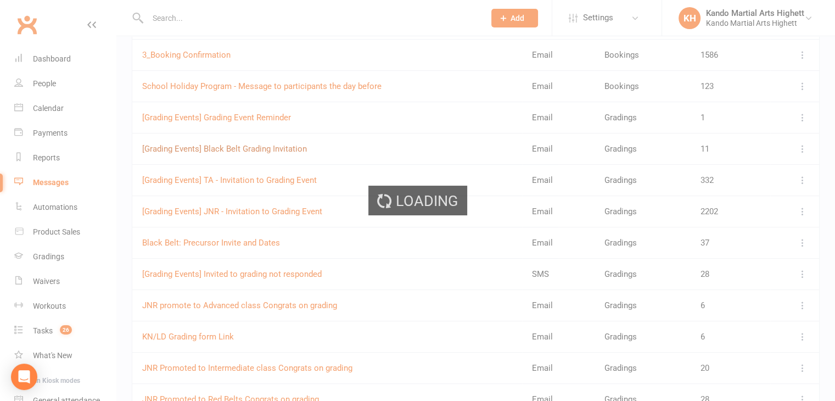
select select "grading_event_template"
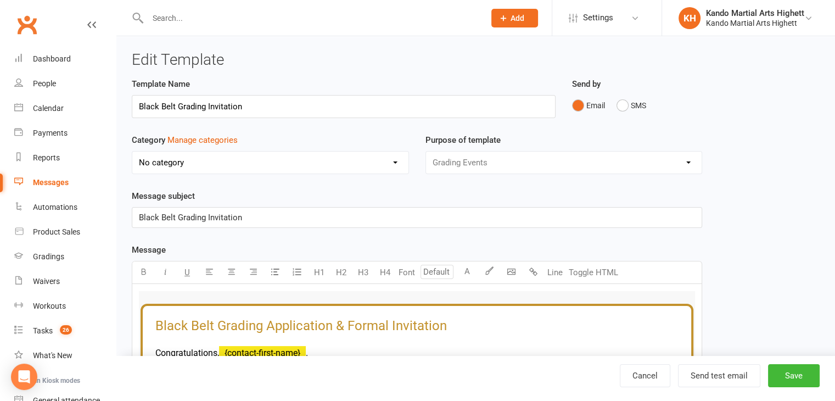
select select "7888"
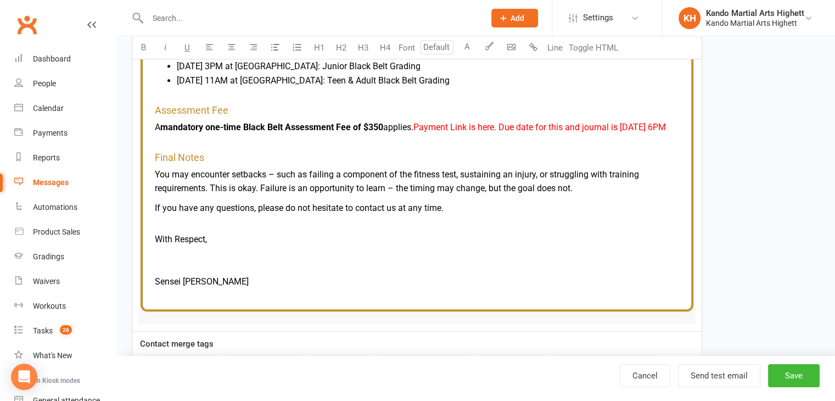
scroll to position [673, 0]
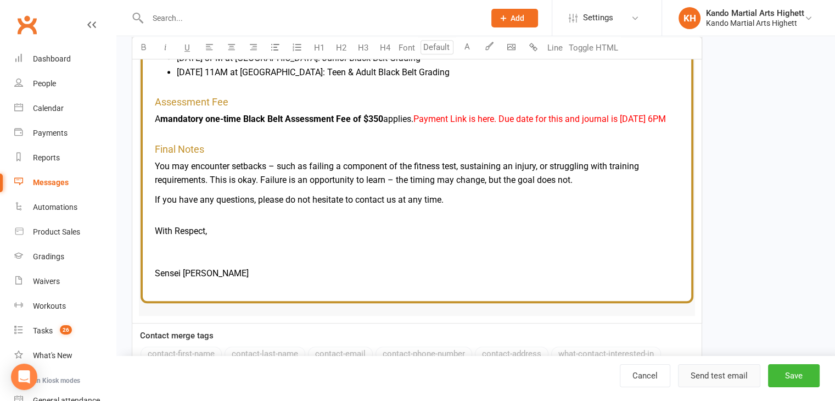
click at [727, 376] on button "Send test email" at bounding box center [719, 375] width 82 height 23
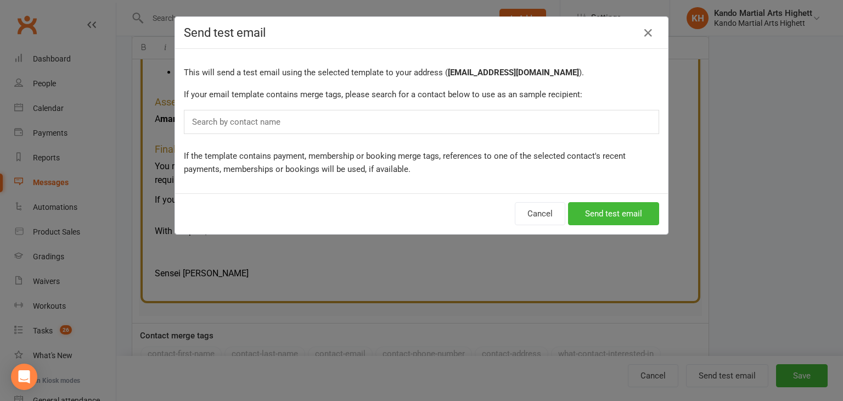
click at [461, 123] on div "Search by contact name" at bounding box center [421, 122] width 475 height 24
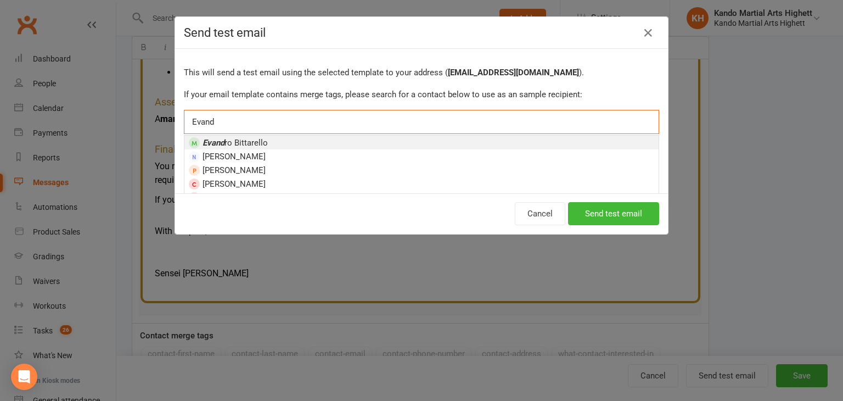
type input "Evand"
click at [341, 139] on li "Evand ro Bittarello" at bounding box center [421, 143] width 474 height 14
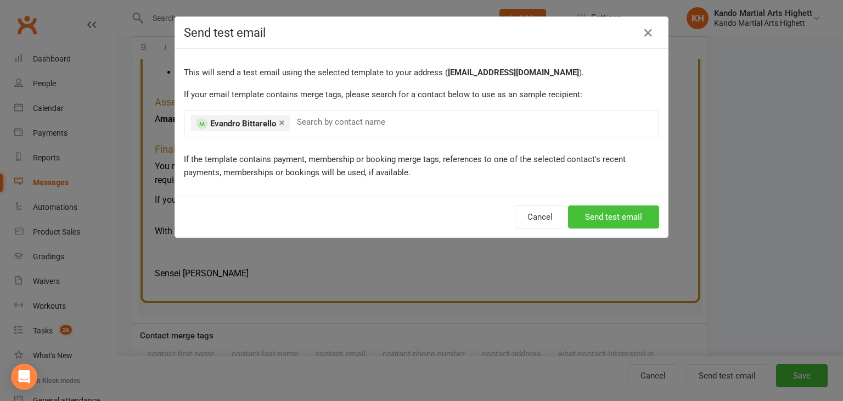
click at [604, 216] on button "Send test email" at bounding box center [613, 216] width 91 height 23
